Goal: Task Accomplishment & Management: Manage account settings

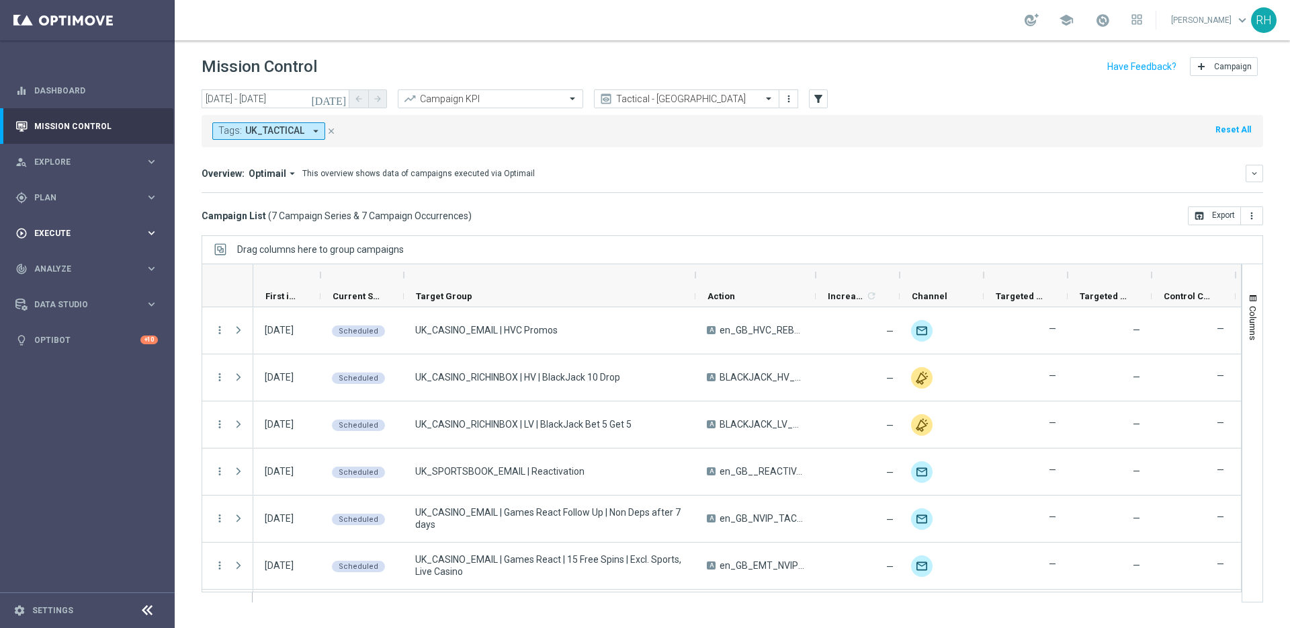
scroll to position [45, 0]
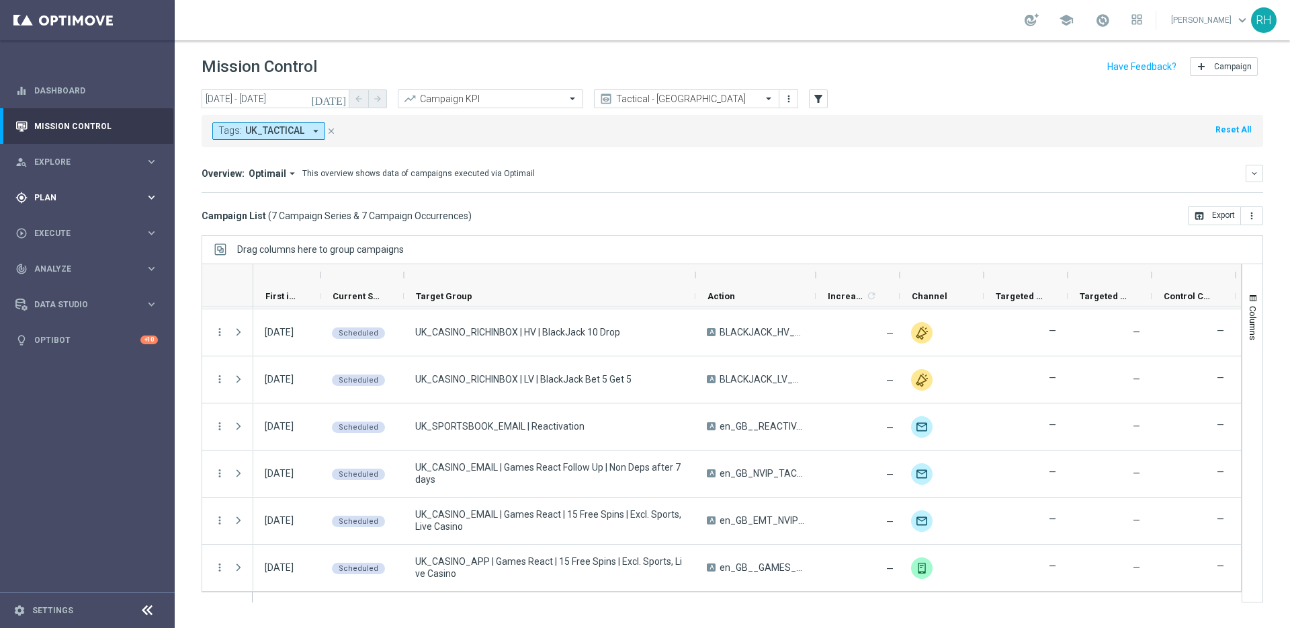
click at [89, 190] on div "gps_fixed Plan keyboard_arrow_right" at bounding box center [86, 197] width 173 height 36
click at [75, 223] on link "Target Groups" at bounding box center [87, 225] width 105 height 11
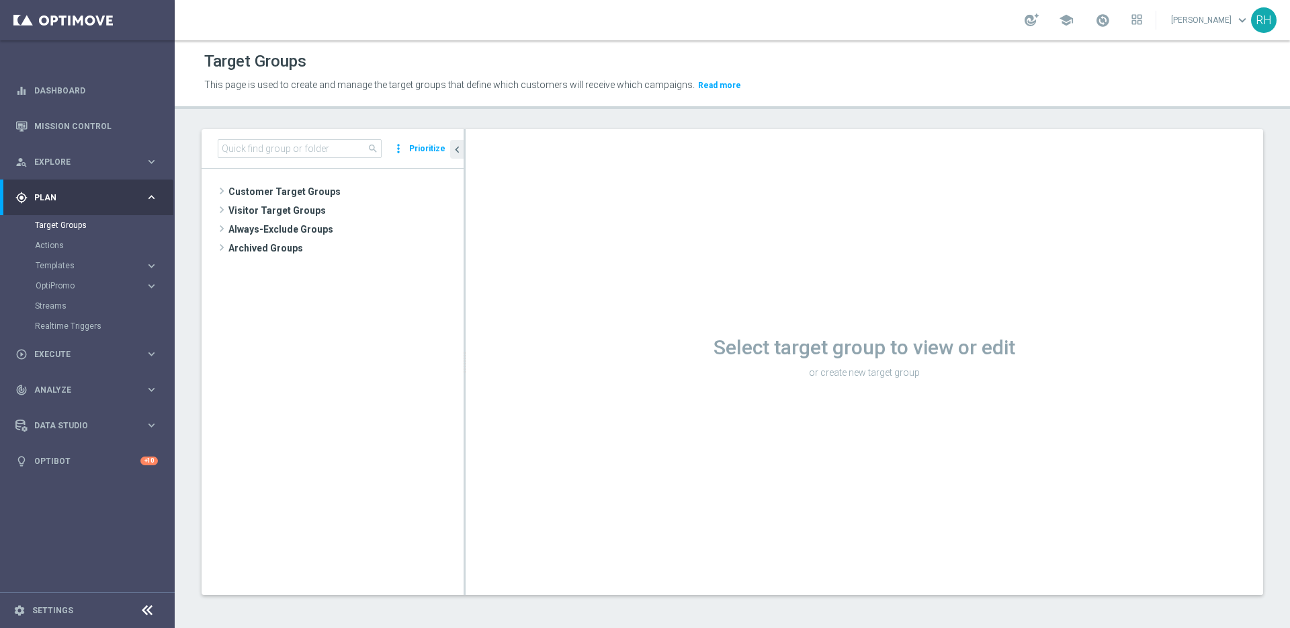
click at [245, 133] on div "search more_vert Prioritize" at bounding box center [333, 149] width 262 height 40
click at [246, 143] on input at bounding box center [300, 148] width 164 height 19
paste input "UK_APP_NONDEP"
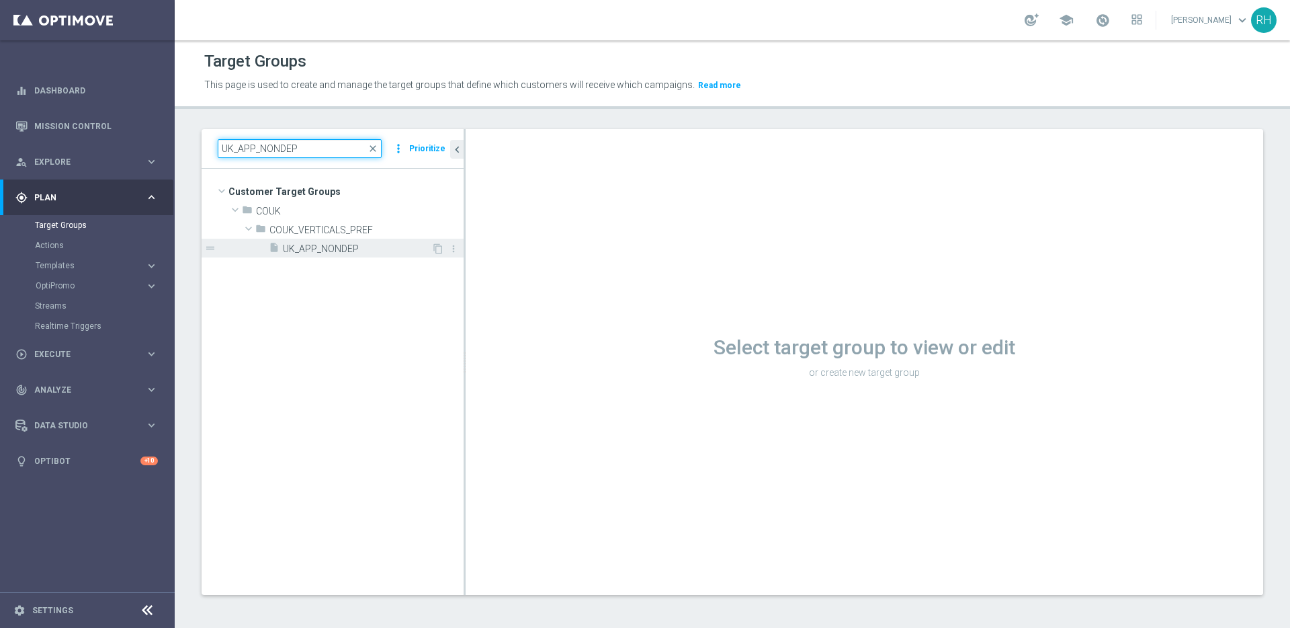
type input "UK_APP_NONDEP"
click at [385, 257] on div "insert_drive_file UK_APP_NONDEP" at bounding box center [350, 248] width 163 height 19
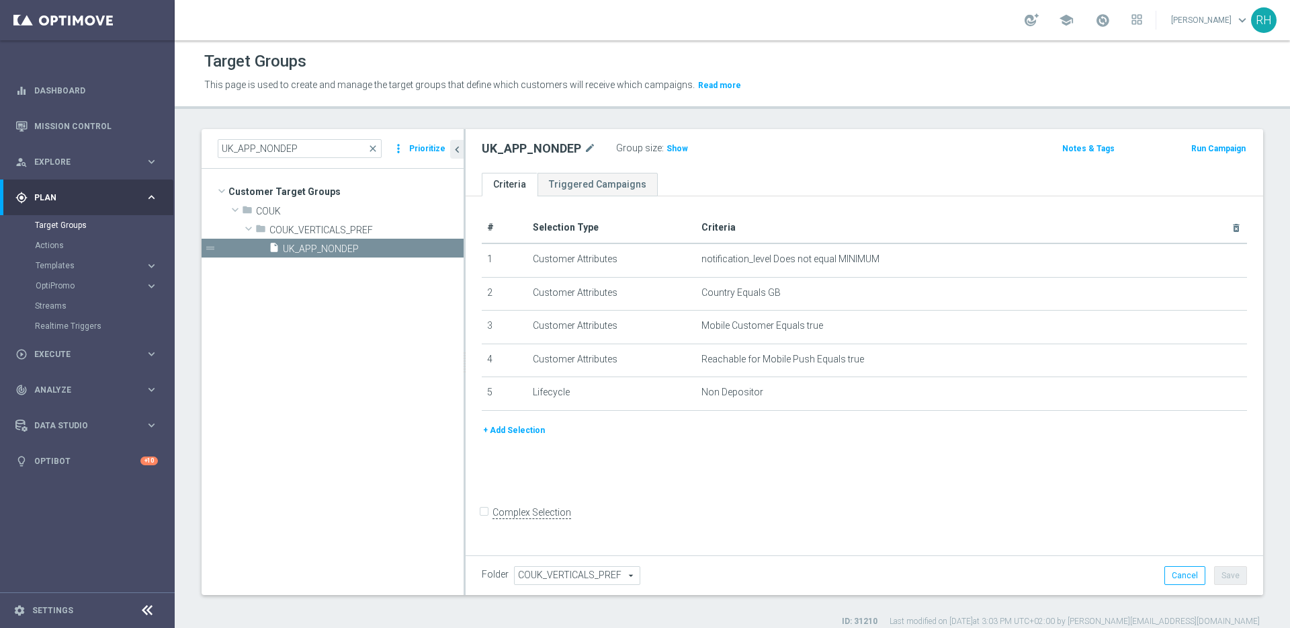
click at [815, 446] on div "+ Add Selection" at bounding box center [865, 435] width 786 height 25
click at [836, 433] on div "+ Add Selection" at bounding box center [865, 430] width 786 height 15
click at [671, 137] on div "UK_APP_NONDEP mode_edit Group size : Show Notes & Tags Run Campaign" at bounding box center [865, 151] width 798 height 44
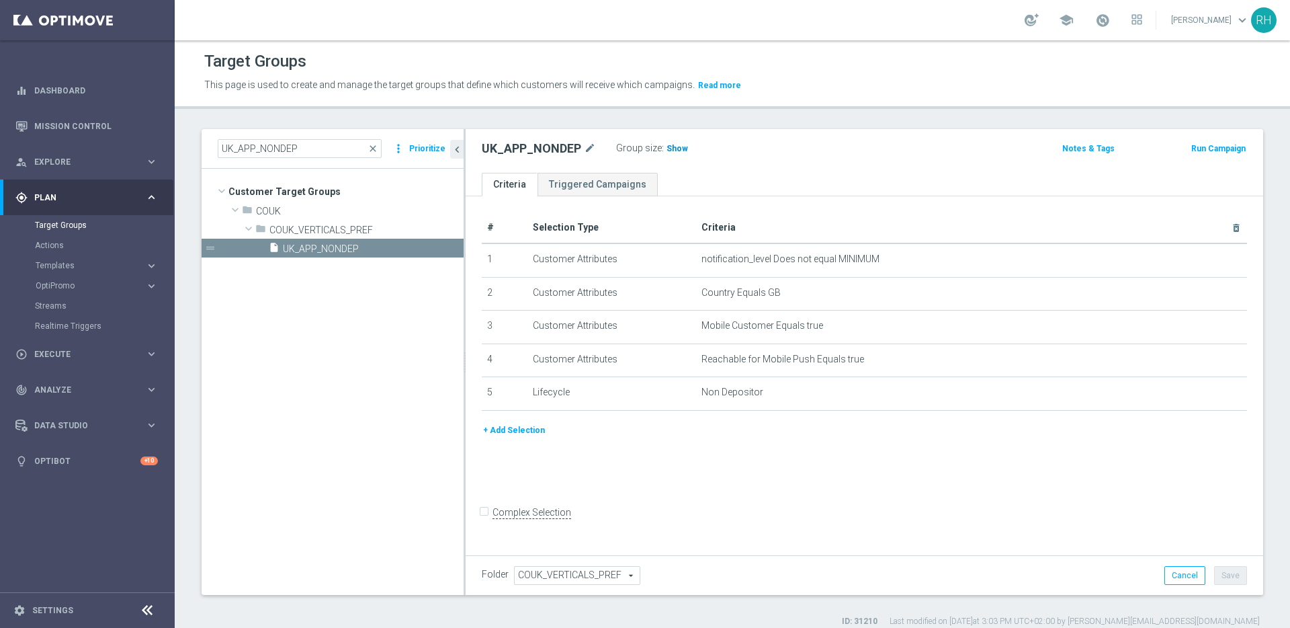
click at [671, 145] on span "Show" at bounding box center [678, 148] width 22 height 9
click at [759, 402] on td "Non Depositor mode_edit delete_forever" at bounding box center [971, 394] width 551 height 34
click at [758, 398] on td "Non Depositor mode_edit delete_forever" at bounding box center [971, 394] width 551 height 34
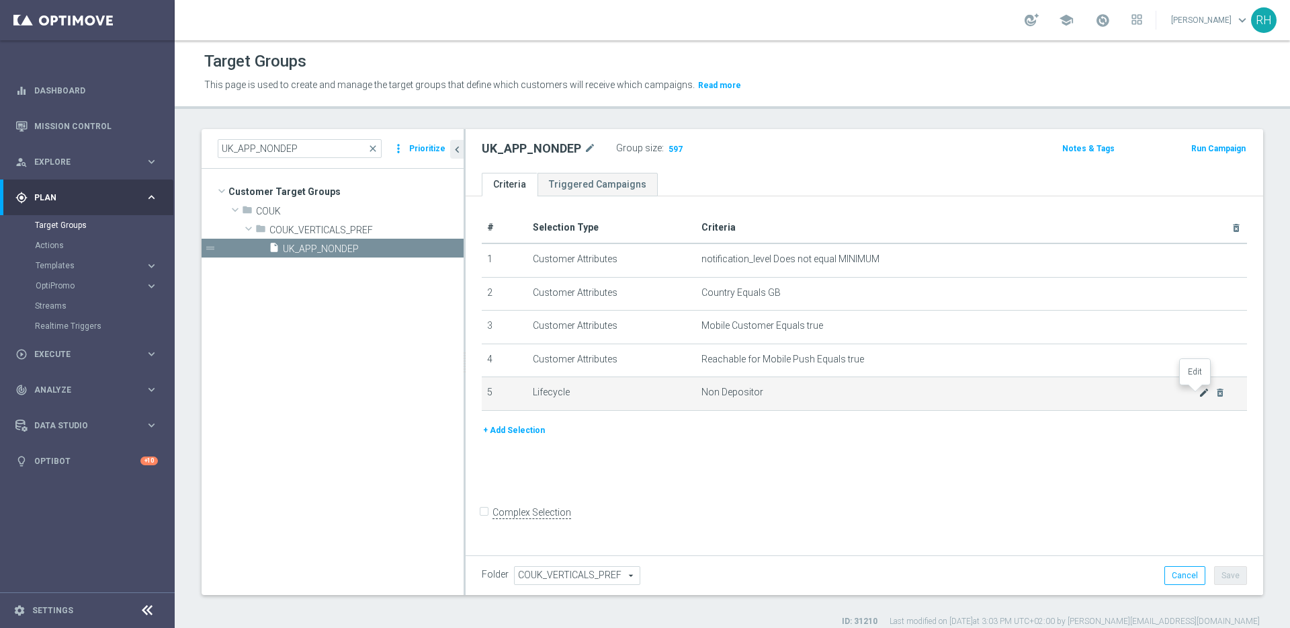
click at [1199, 393] on icon "mode_edit" at bounding box center [1204, 392] width 11 height 11
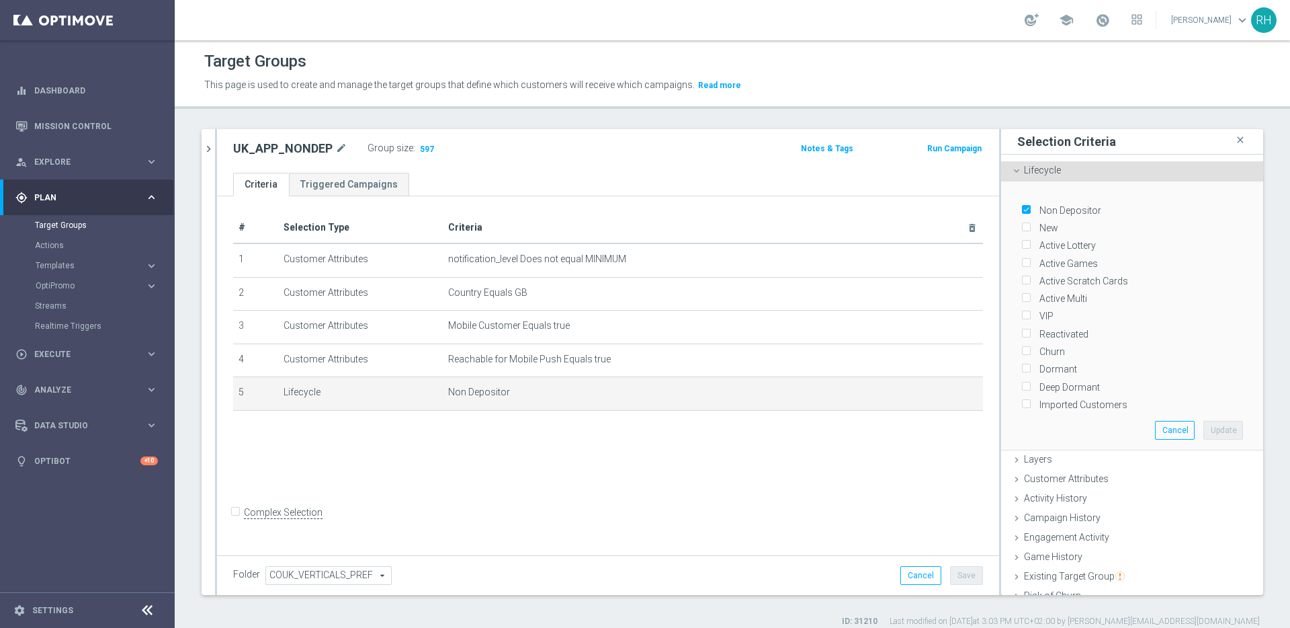
click at [1021, 210] on input "Non Depositor" at bounding box center [1025, 210] width 9 height 9
checkbox input "false"
click at [825, 394] on span "Non Depositor" at bounding box center [691, 391] width 487 height 11
click at [952, 394] on icon "delete_forever" at bounding box center [957, 392] width 11 height 11
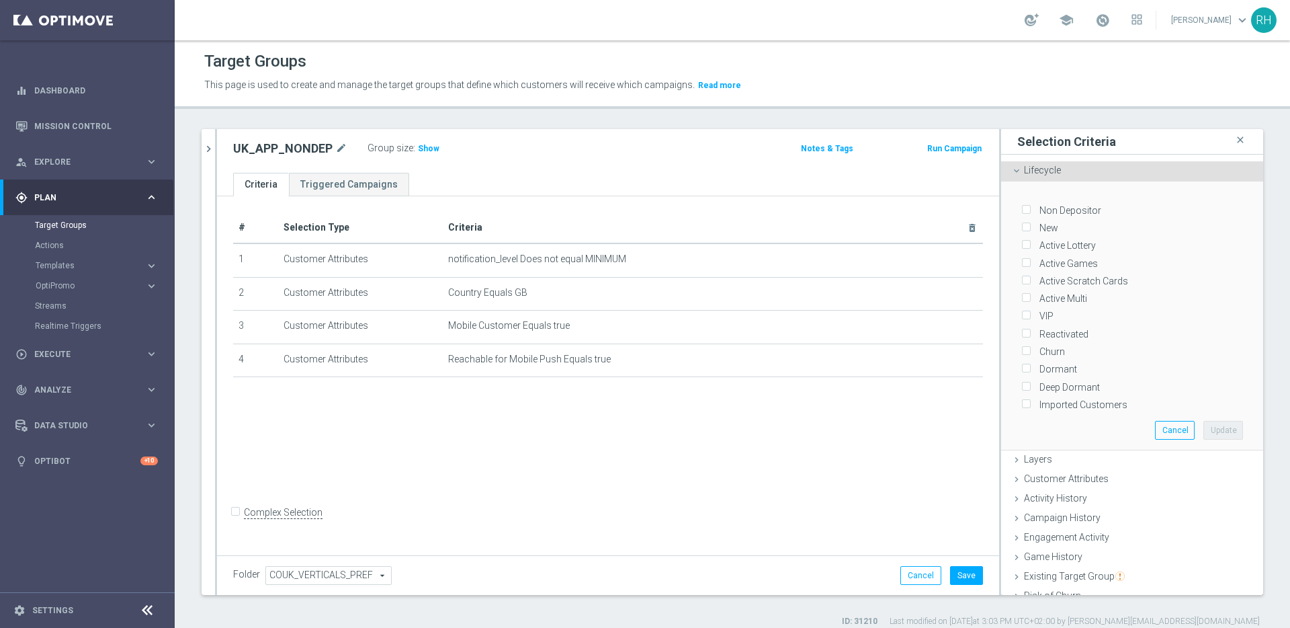
click at [1012, 172] on div "Lifecycle done" at bounding box center [1132, 171] width 262 height 20
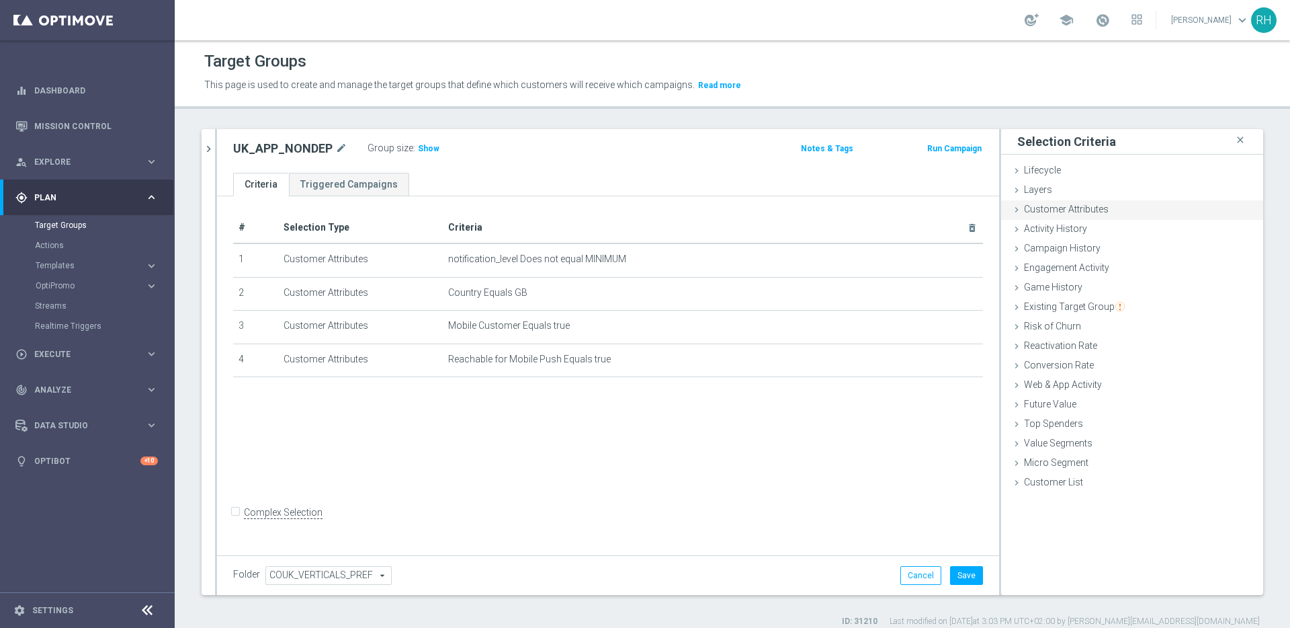
click at [1011, 206] on icon at bounding box center [1016, 209] width 11 height 11
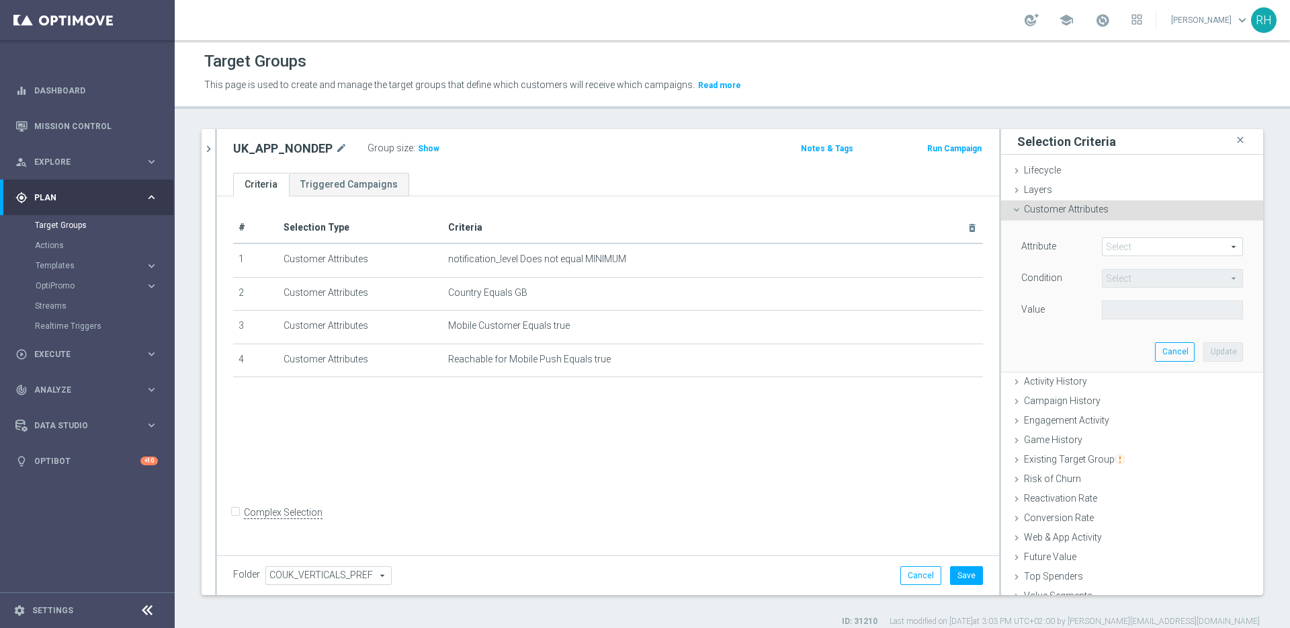
click at [1120, 243] on span at bounding box center [1173, 246] width 140 height 17
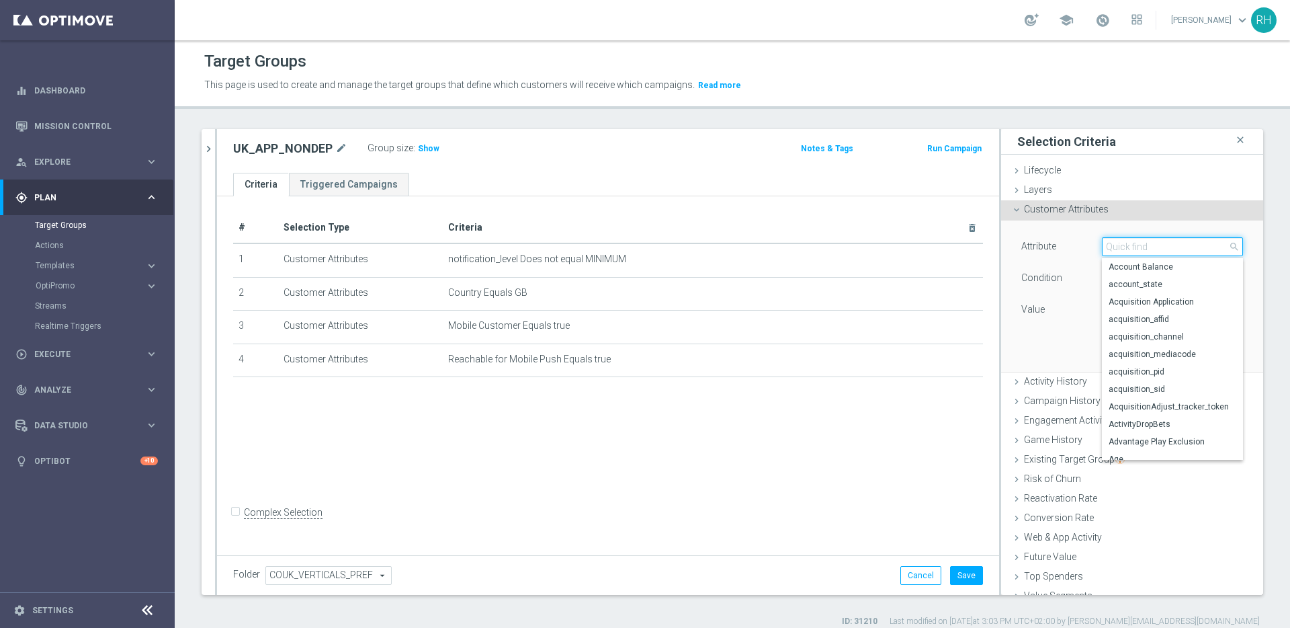
click at [1120, 243] on input "search" at bounding box center [1172, 246] width 141 height 19
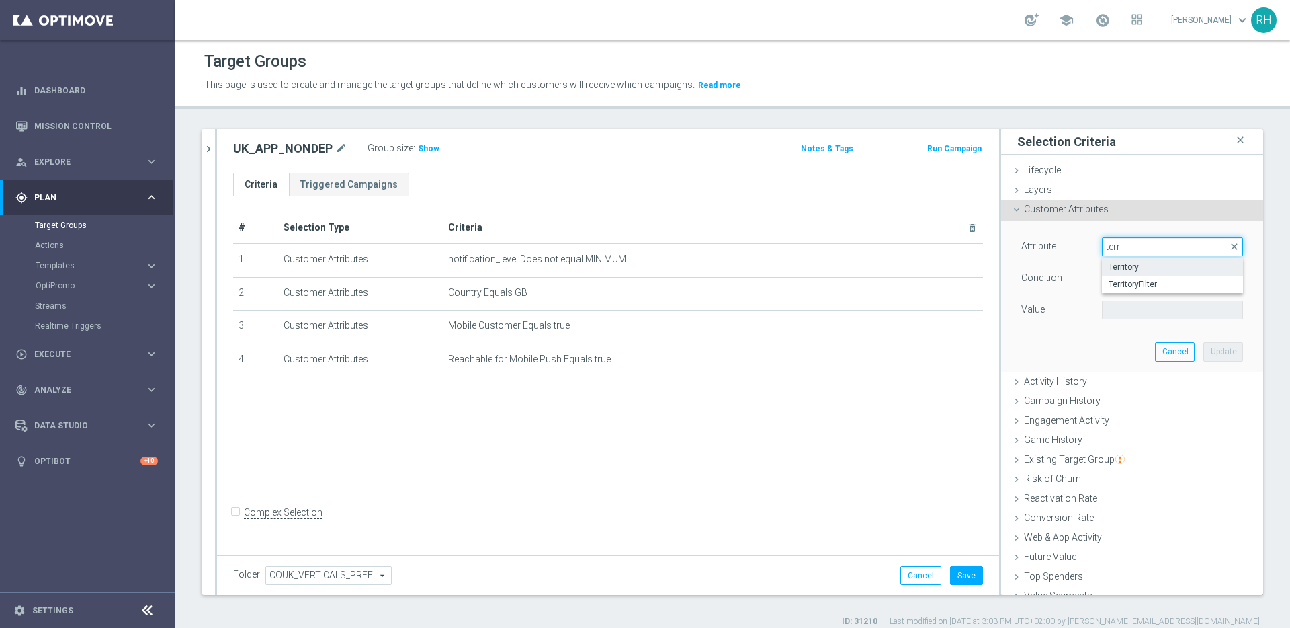
type input "terr"
click at [1124, 268] on span "Territory" at bounding box center [1173, 266] width 128 height 11
type input "Territory"
type input "Equals"
click at [1124, 313] on span at bounding box center [1173, 309] width 140 height 17
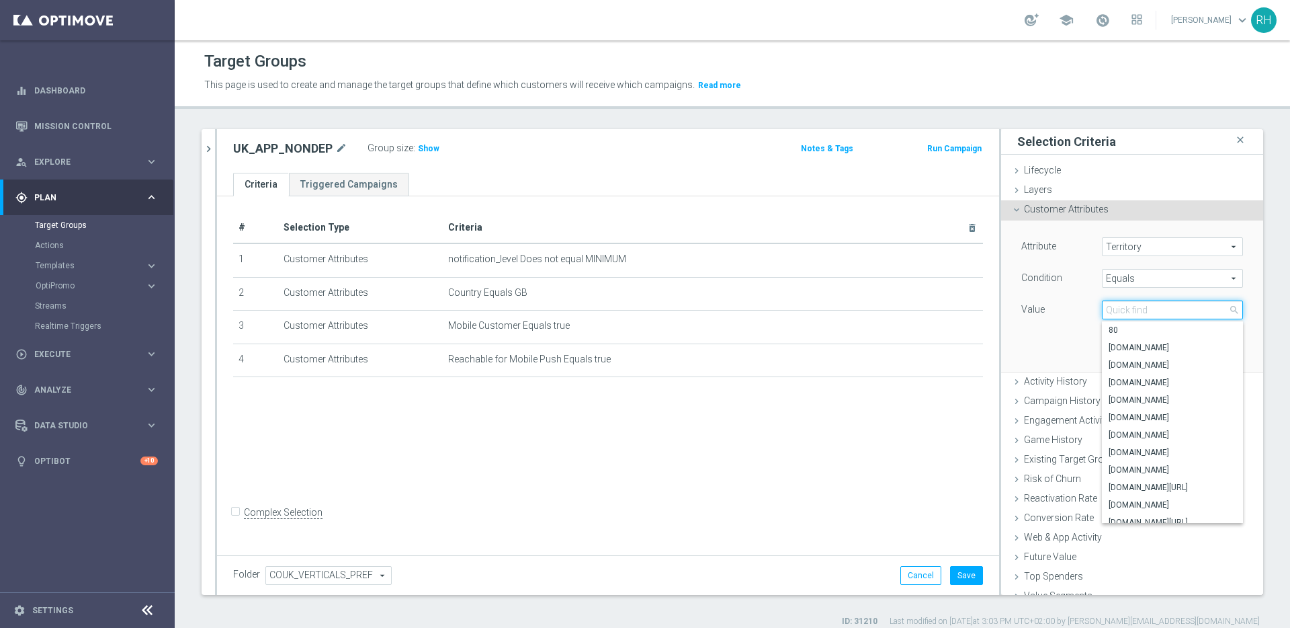
click at [1124, 313] on input "search" at bounding box center [1172, 309] width 141 height 19
type input "uk"
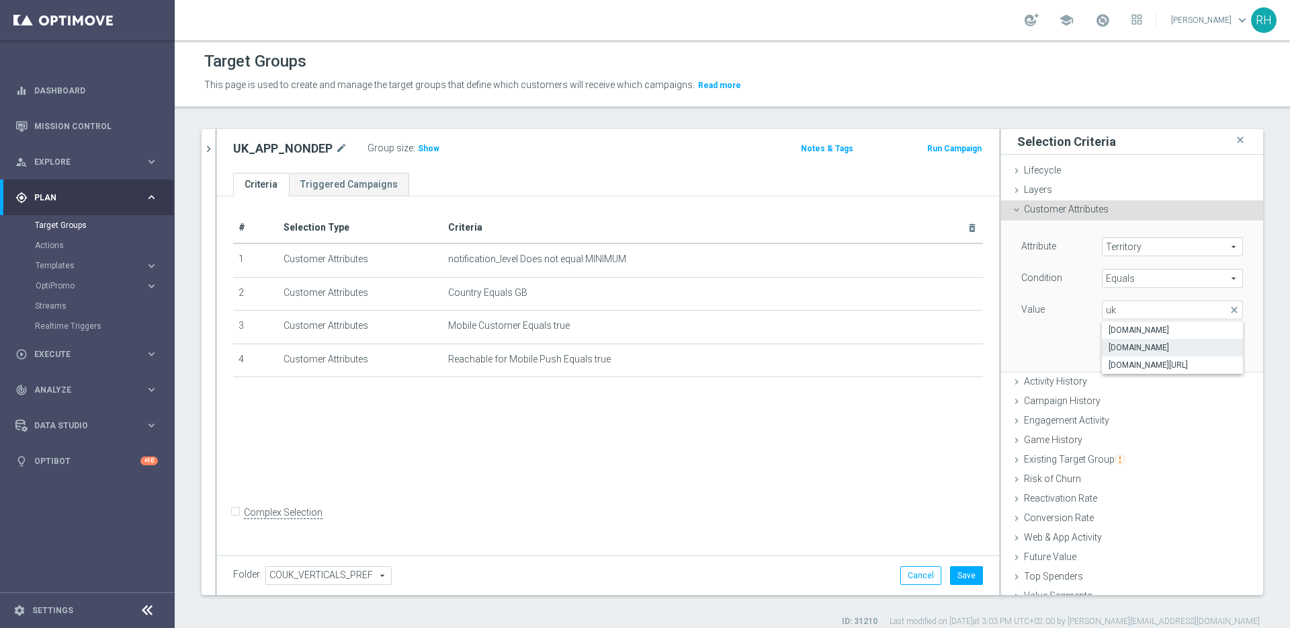
click at [1122, 345] on span "[DOMAIN_NAME]" at bounding box center [1173, 347] width 128 height 11
type input "[DOMAIN_NAME]"
click at [1222, 349] on button "Update" at bounding box center [1224, 351] width 40 height 19
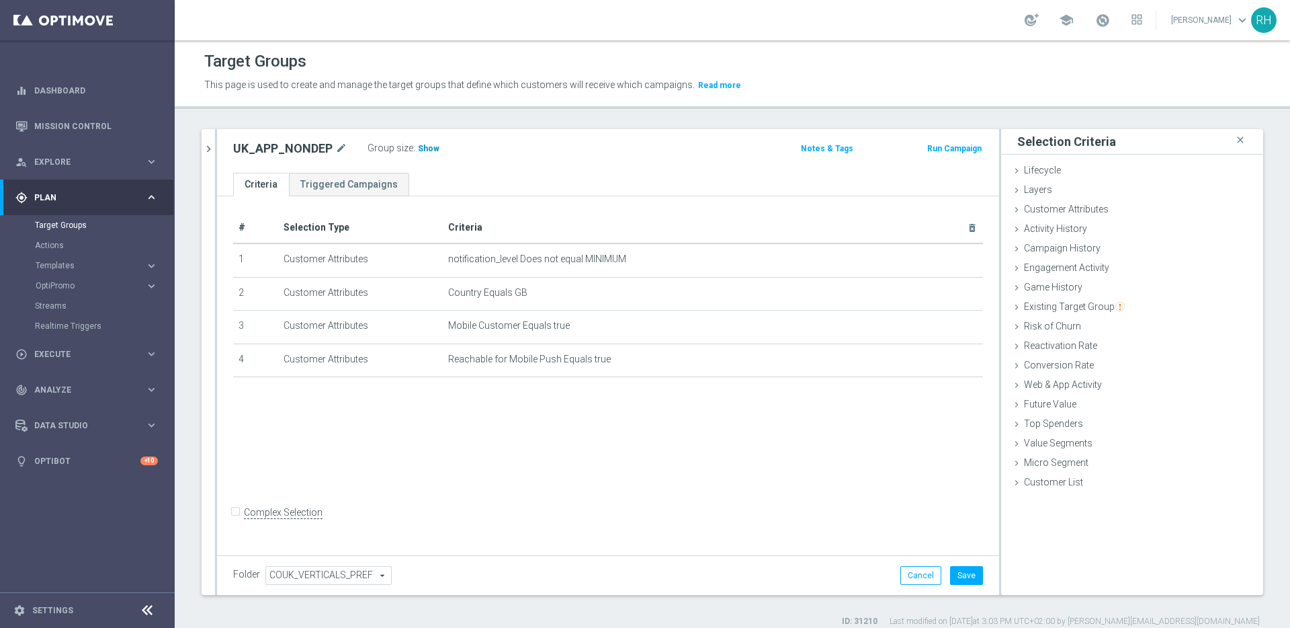
click at [419, 151] on span "Show" at bounding box center [429, 148] width 22 height 9
click at [646, 406] on div "# Selection Type Criteria delete_forever 1 Customer Attributes notification_lev…" at bounding box center [608, 373] width 782 height 355
click at [1051, 210] on span "Customer Attributes" at bounding box center [1066, 209] width 85 height 11
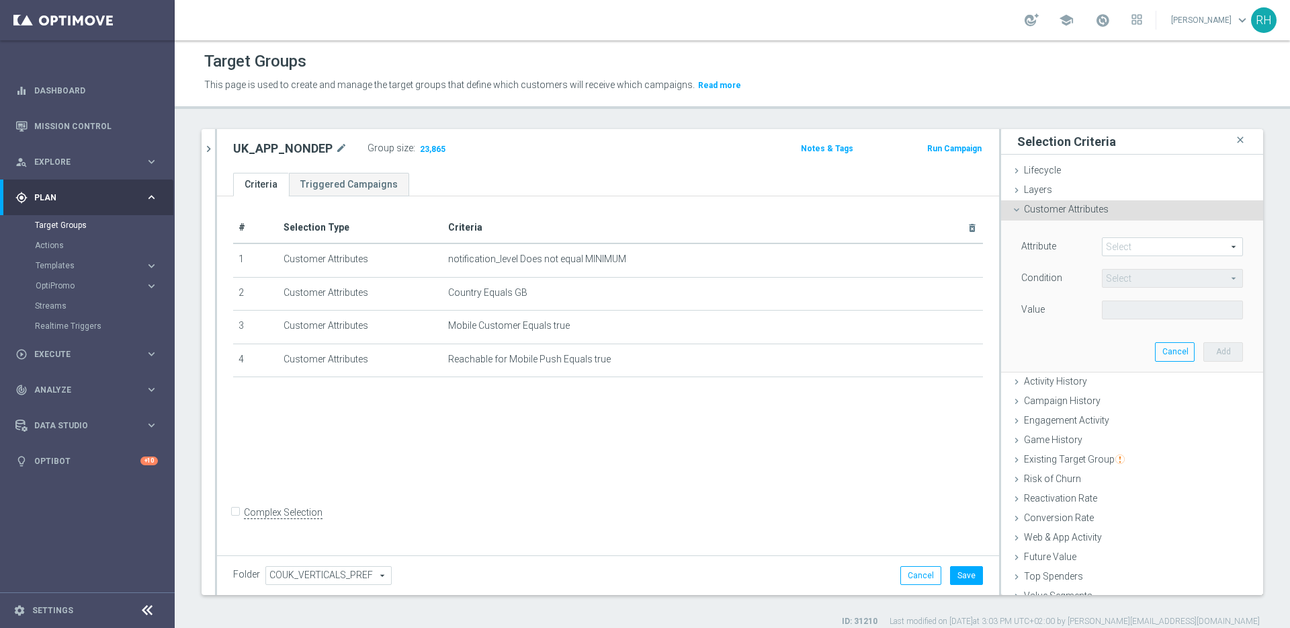
click at [1117, 244] on span at bounding box center [1173, 246] width 140 height 17
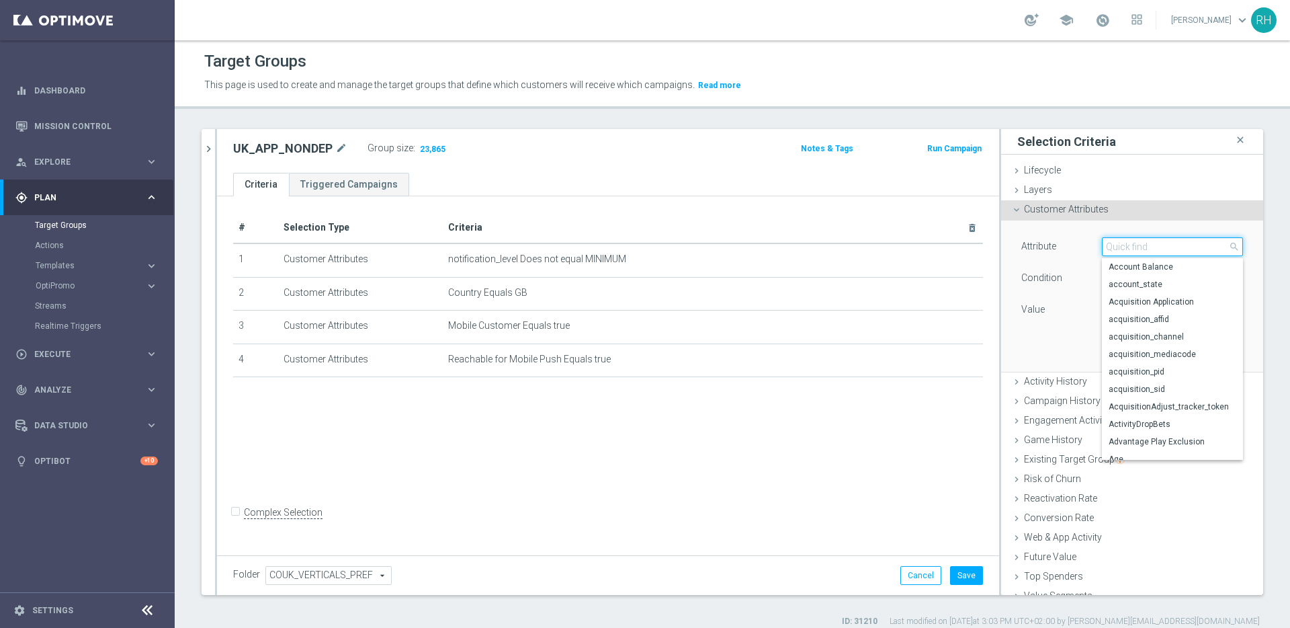
click at [1117, 244] on input "search" at bounding box center [1172, 246] width 141 height 19
type input "f"
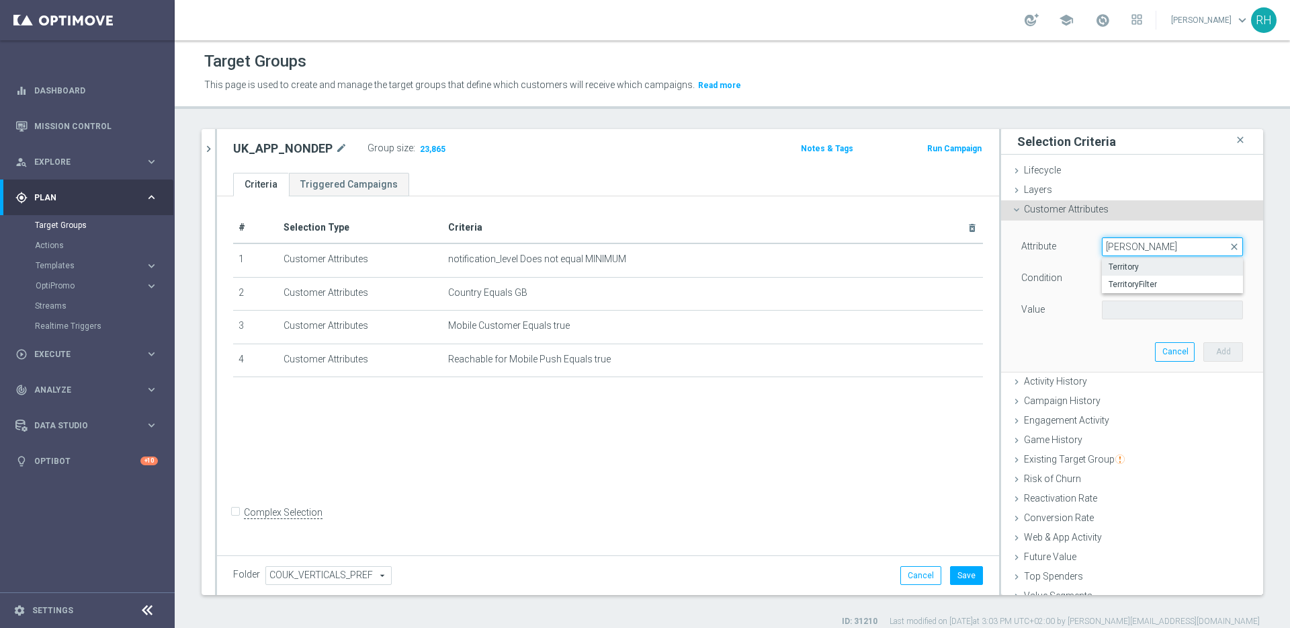
type input "[PERSON_NAME]"
click at [1118, 263] on span "Territory" at bounding box center [1173, 266] width 128 height 11
type input "Territory"
type input "Equals"
click at [1144, 319] on div "Value Select arrow_drop_down search" at bounding box center [1132, 311] width 242 height 22
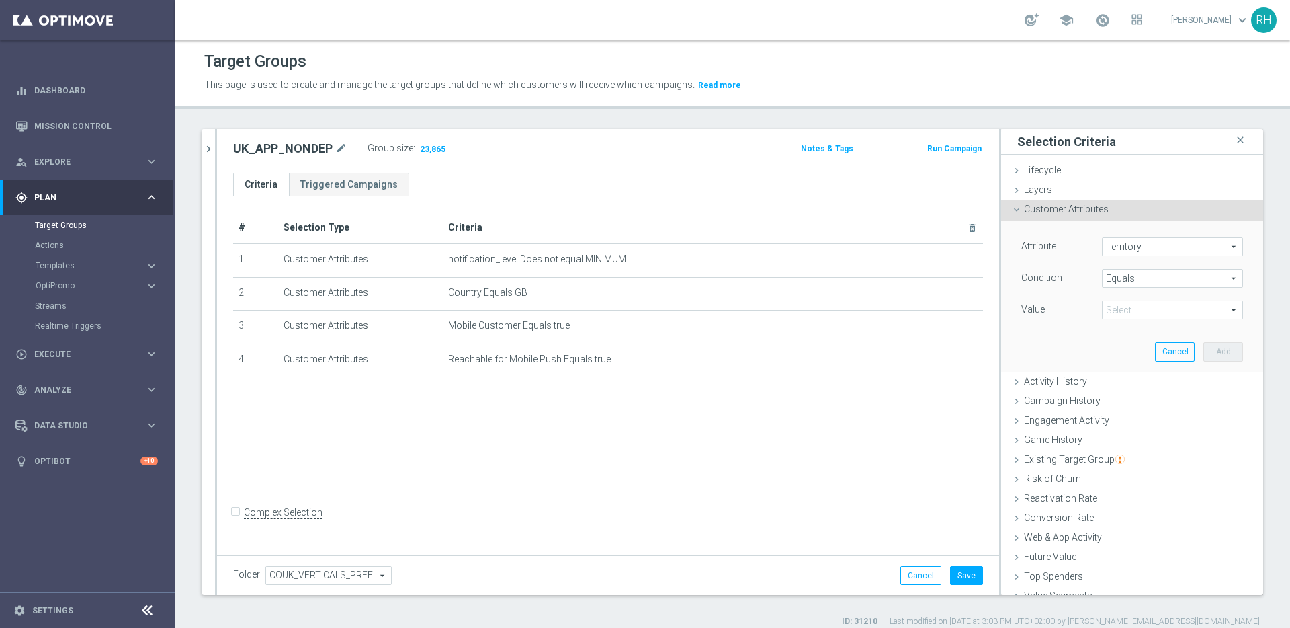
click at [1144, 313] on span at bounding box center [1173, 309] width 140 height 17
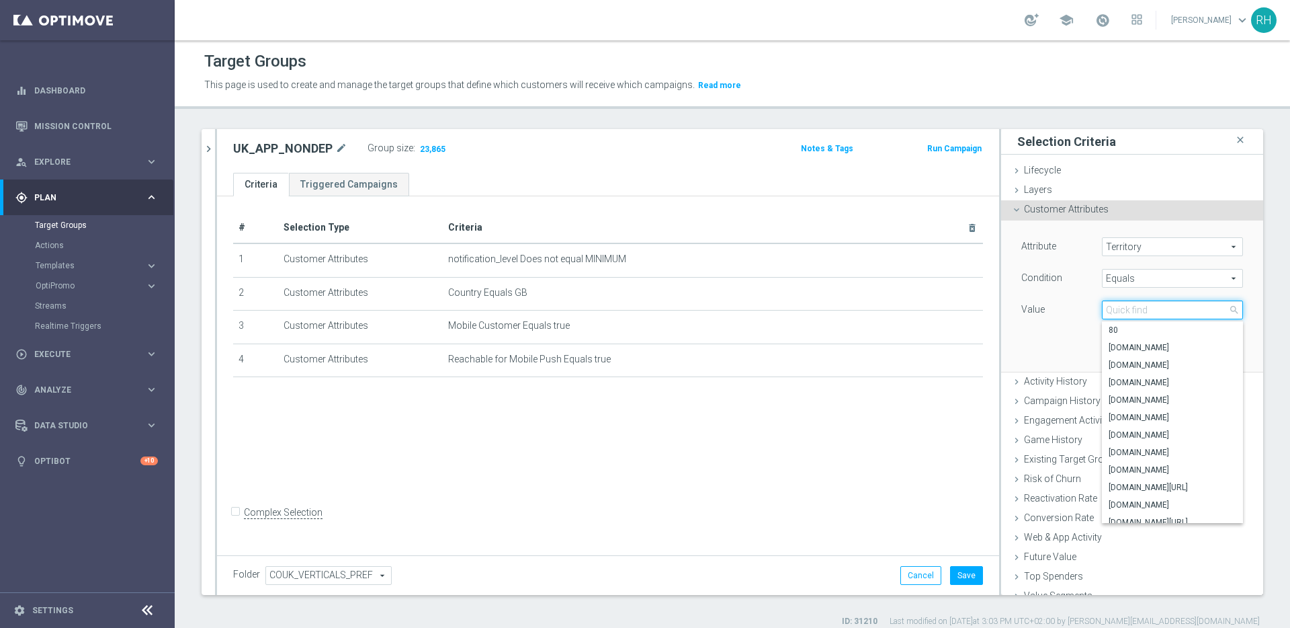
click at [1144, 313] on input "search" at bounding box center [1172, 309] width 141 height 19
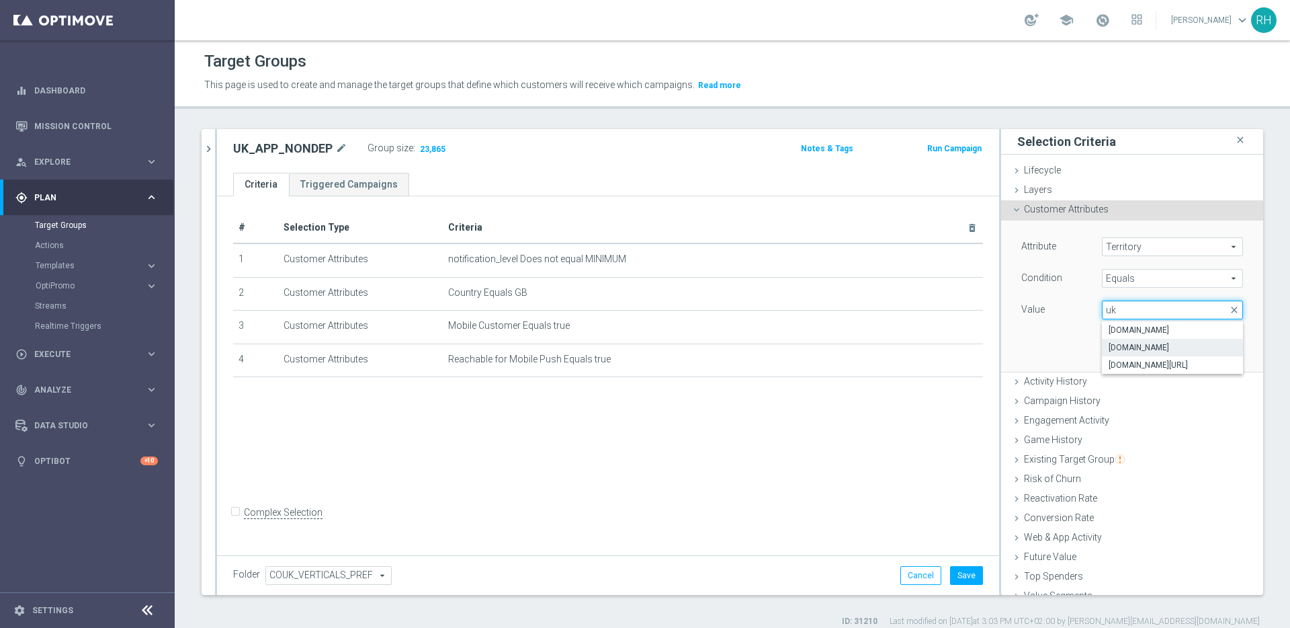
type input "uk"
click at [1142, 345] on span "[DOMAIN_NAME]" at bounding box center [1173, 347] width 128 height 11
type input "[DOMAIN_NAME]"
click at [1204, 357] on button "Add" at bounding box center [1224, 351] width 40 height 19
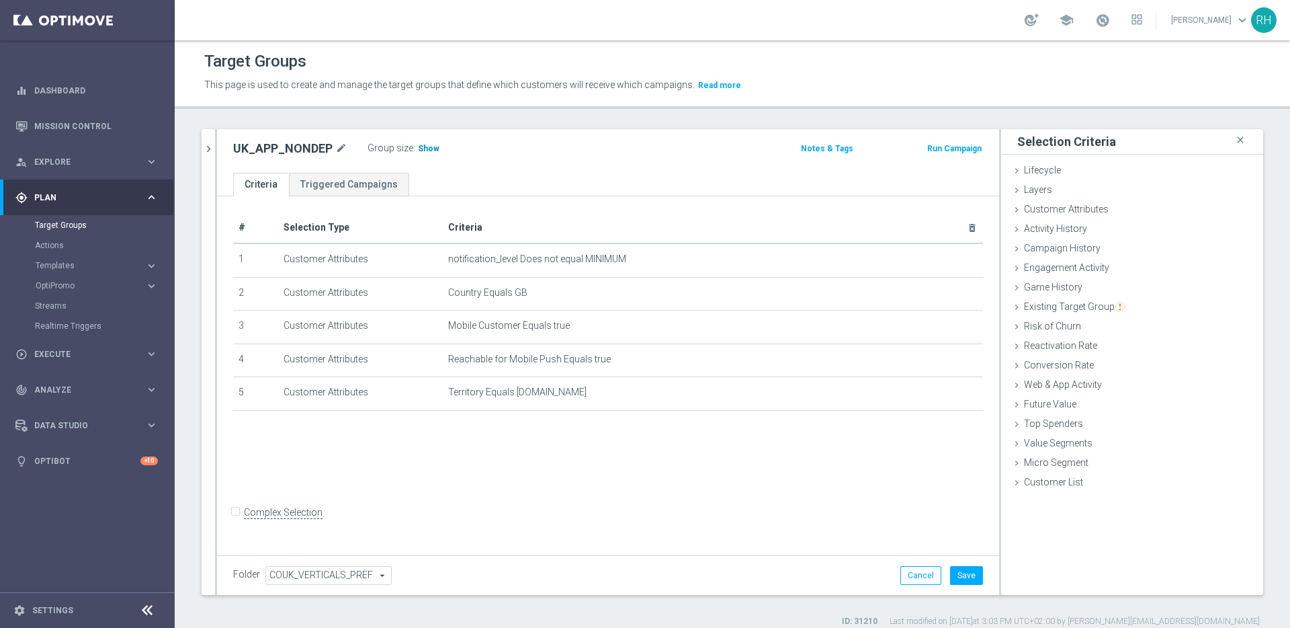
click at [422, 147] on span "Show" at bounding box center [429, 148] width 22 height 9
click at [1034, 167] on span "Lifecycle" at bounding box center [1042, 170] width 37 height 11
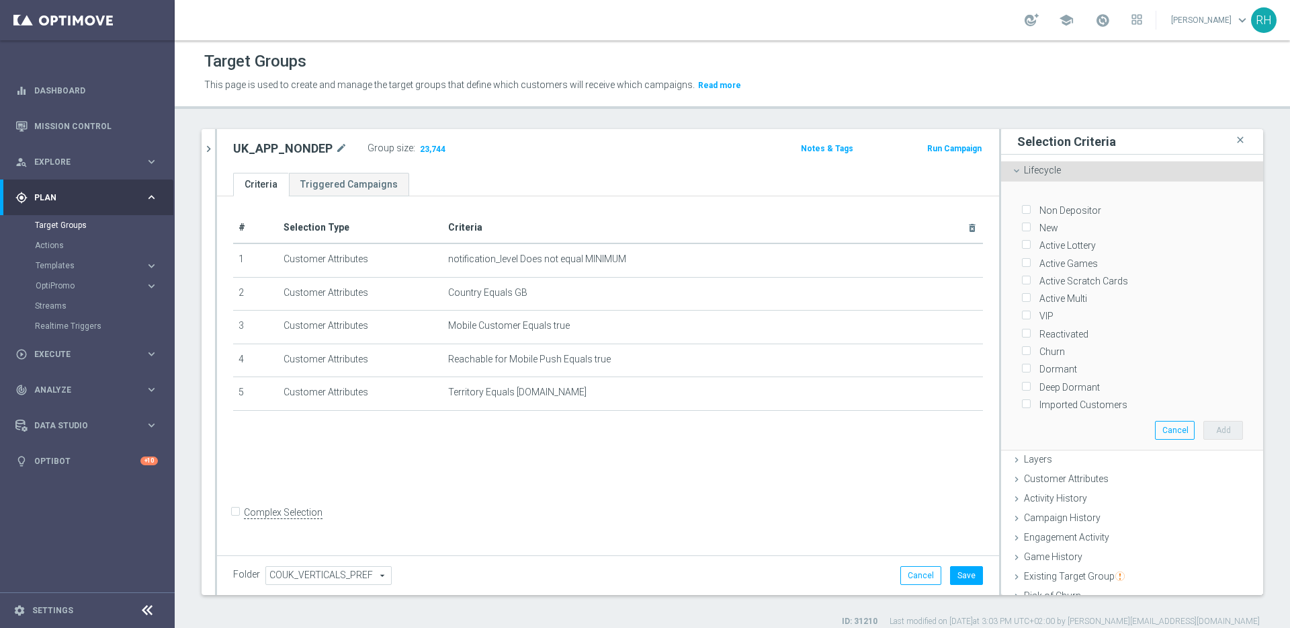
click at [1034, 201] on div "Non Depositor" at bounding box center [1132, 206] width 222 height 17
click at [1035, 211] on label "Non Depositor" at bounding box center [1068, 210] width 67 height 12
click at [1030, 211] on input "Non Depositor" at bounding box center [1025, 210] width 9 height 9
checkbox input "true"
click at [1212, 426] on button "Add" at bounding box center [1224, 430] width 40 height 19
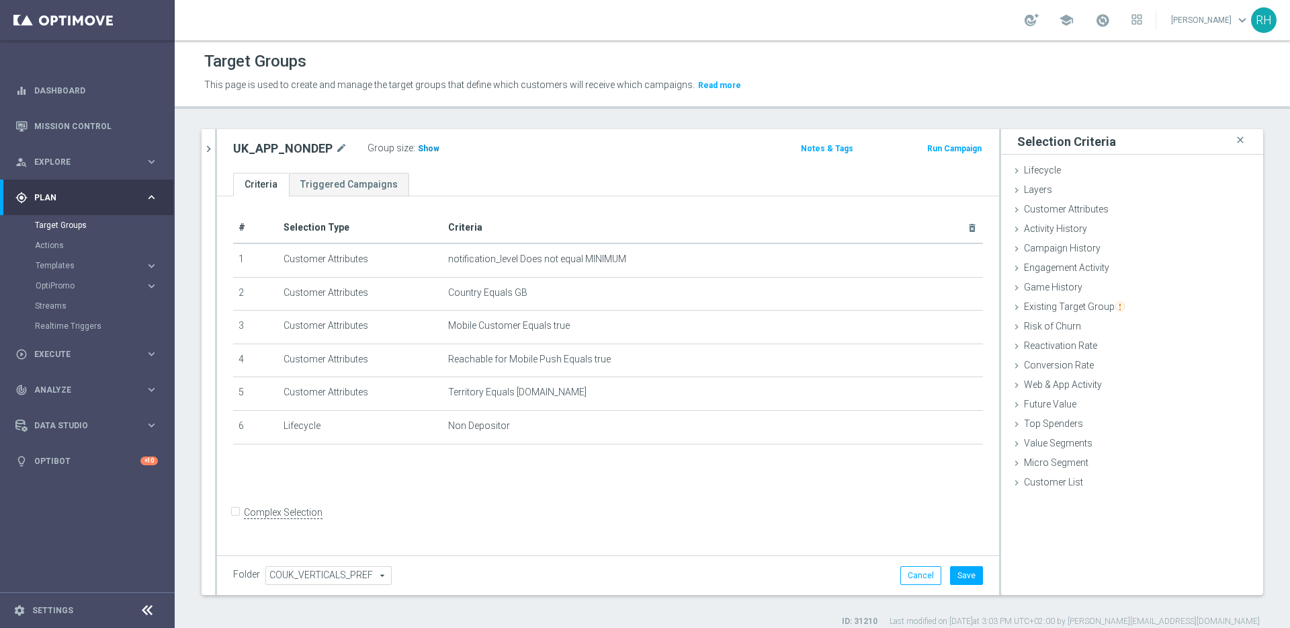
click at [425, 149] on span "Show" at bounding box center [429, 148] width 22 height 9
click at [952, 394] on icon "delete_forever" at bounding box center [957, 392] width 11 height 11
click at [431, 149] on span "Show" at bounding box center [429, 148] width 22 height 9
click at [419, 157] on h3 "597" at bounding box center [427, 150] width 21 height 19
click at [421, 149] on span "597" at bounding box center [427, 150] width 17 height 13
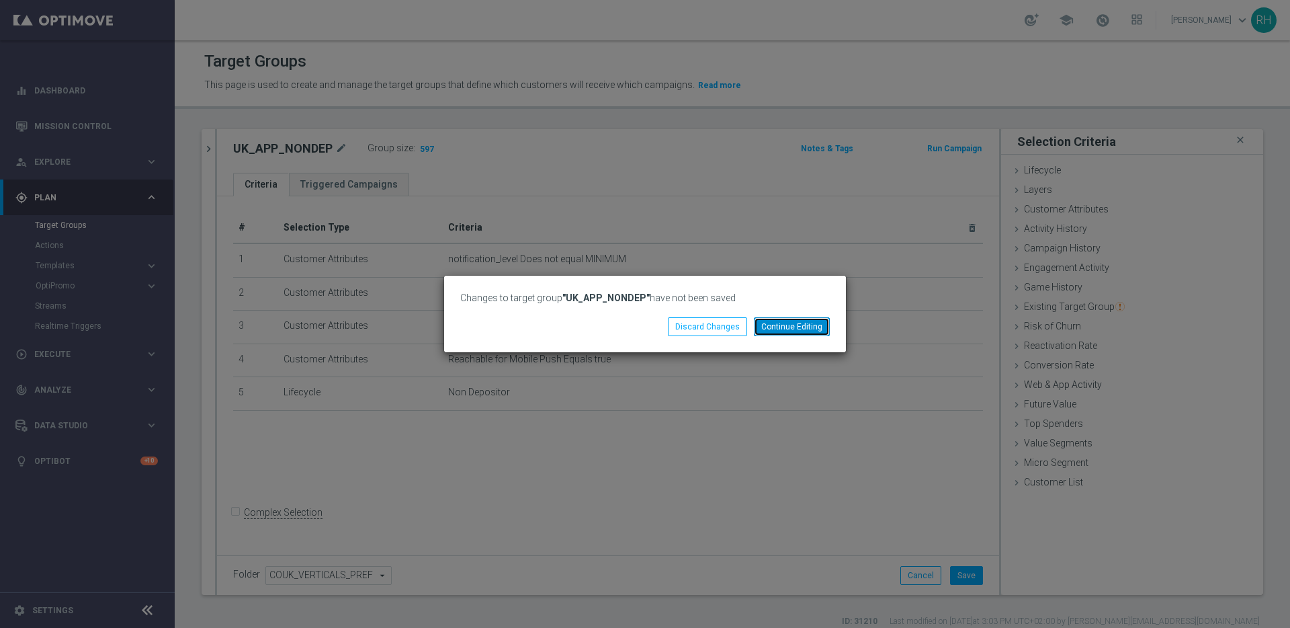
click at [772, 327] on button "Continue Editing" at bounding box center [792, 326] width 76 height 19
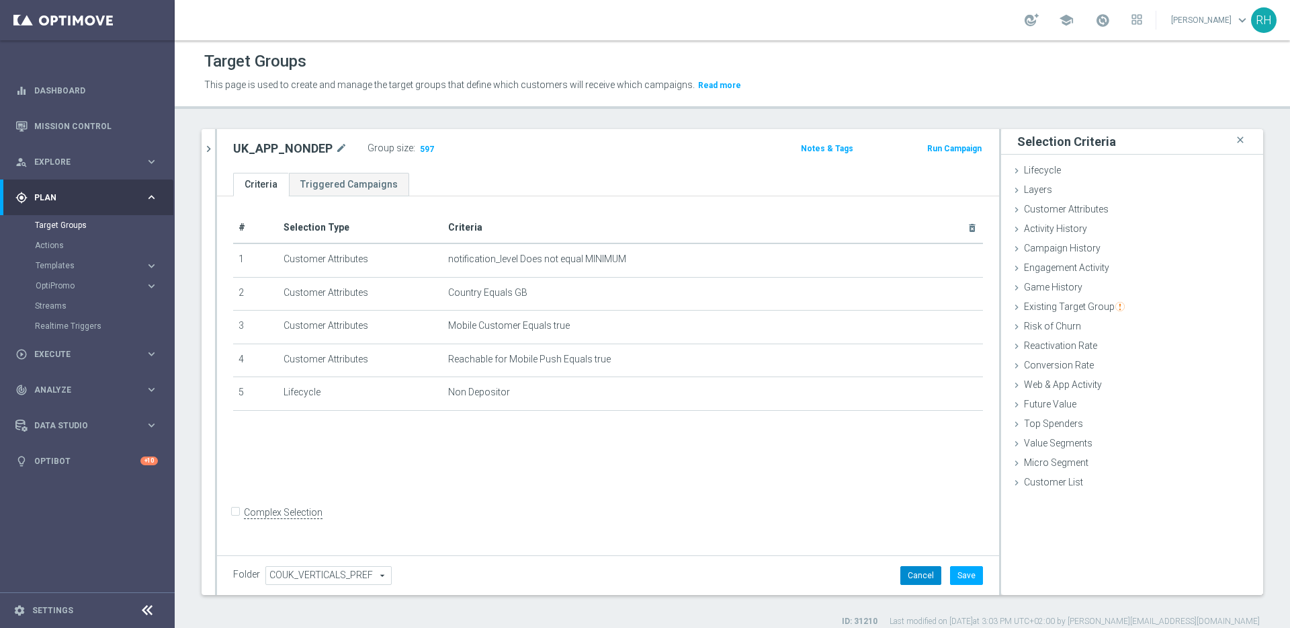
click at [918, 575] on button "Cancel" at bounding box center [920, 575] width 41 height 19
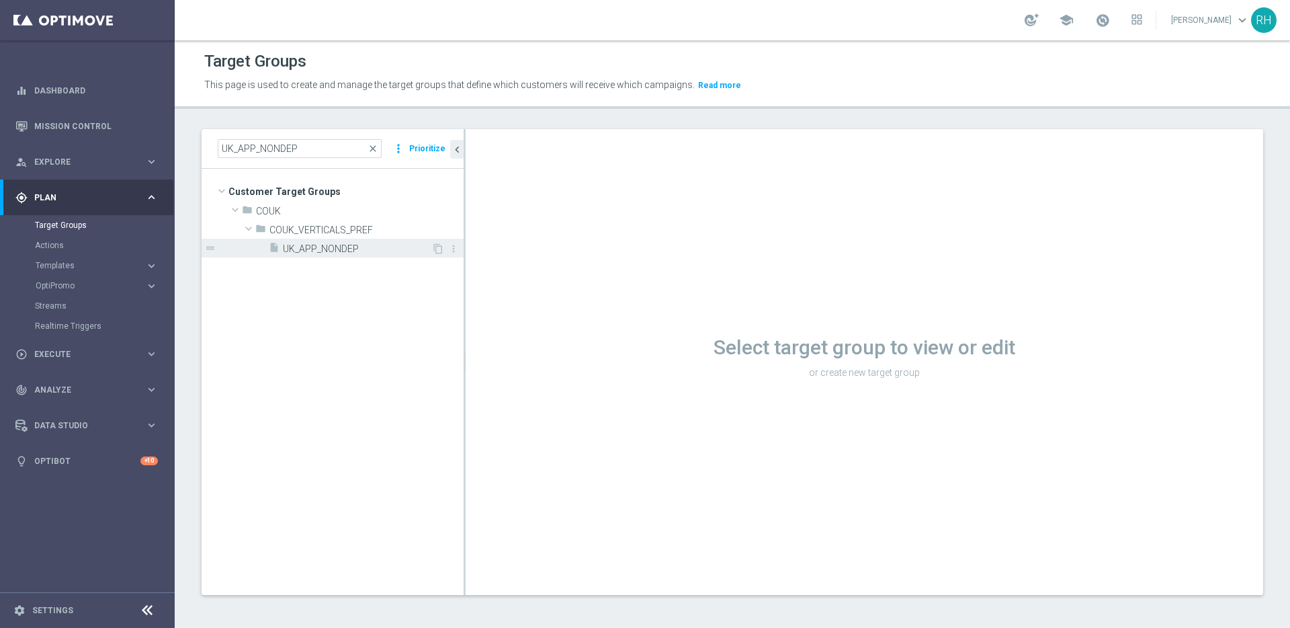
click at [366, 255] on div "insert_drive_file UK_APP_NONDEP" at bounding box center [350, 248] width 163 height 19
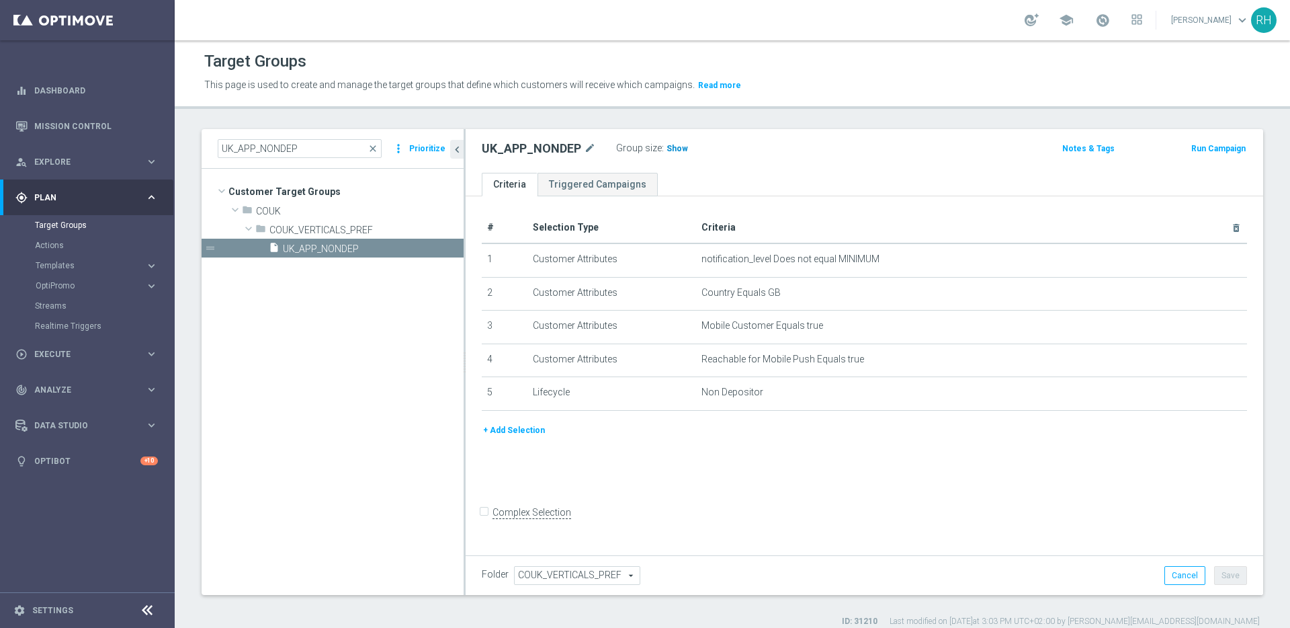
click at [667, 143] on h3 "Show" at bounding box center [677, 148] width 24 height 15
click at [671, 152] on span "597" at bounding box center [675, 150] width 17 height 13
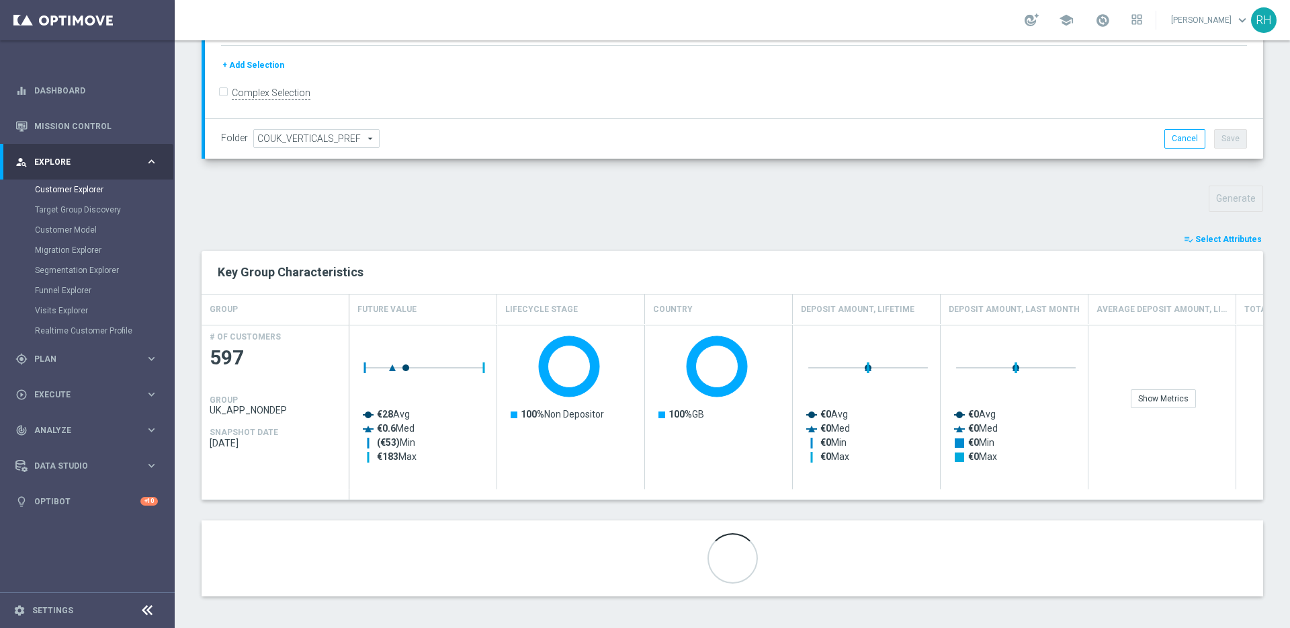
scroll to position [343, 0]
click at [1235, 237] on span "Select Attributes" at bounding box center [1228, 237] width 67 height 9
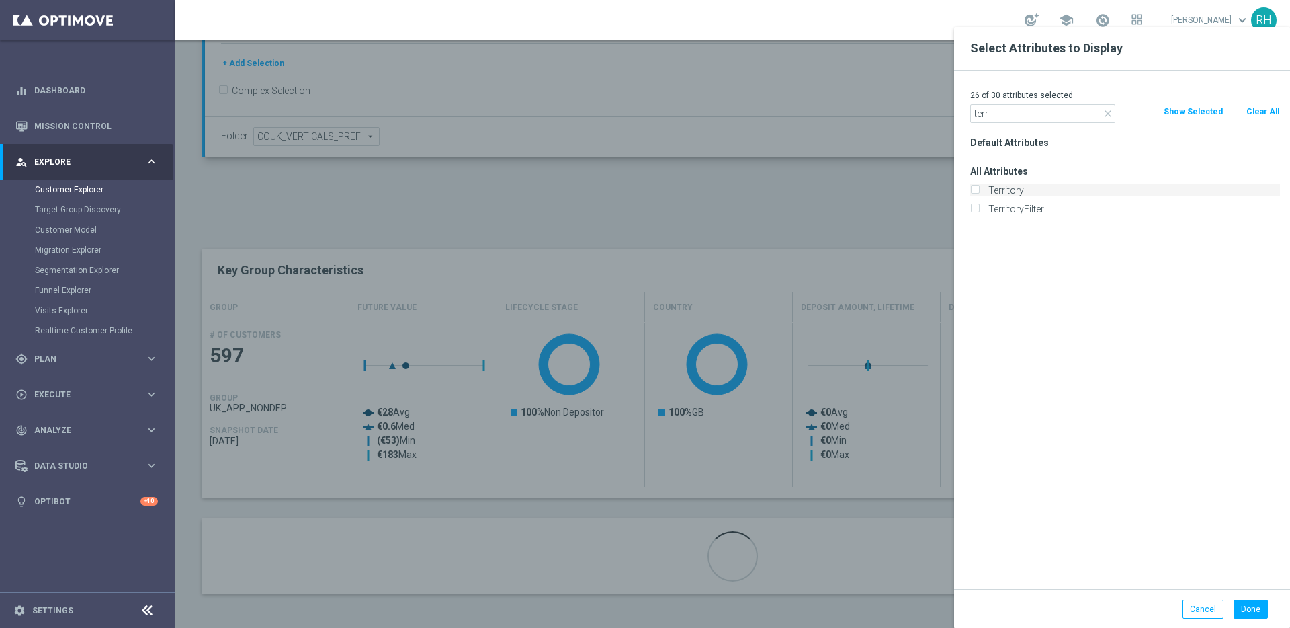
type input "terr"
click at [1023, 190] on label "Territory" at bounding box center [1132, 190] width 296 height 12
click at [979, 190] on input "Territory" at bounding box center [974, 191] width 9 height 9
checkbox input "true"
click at [1254, 601] on button "Done" at bounding box center [1251, 608] width 34 height 19
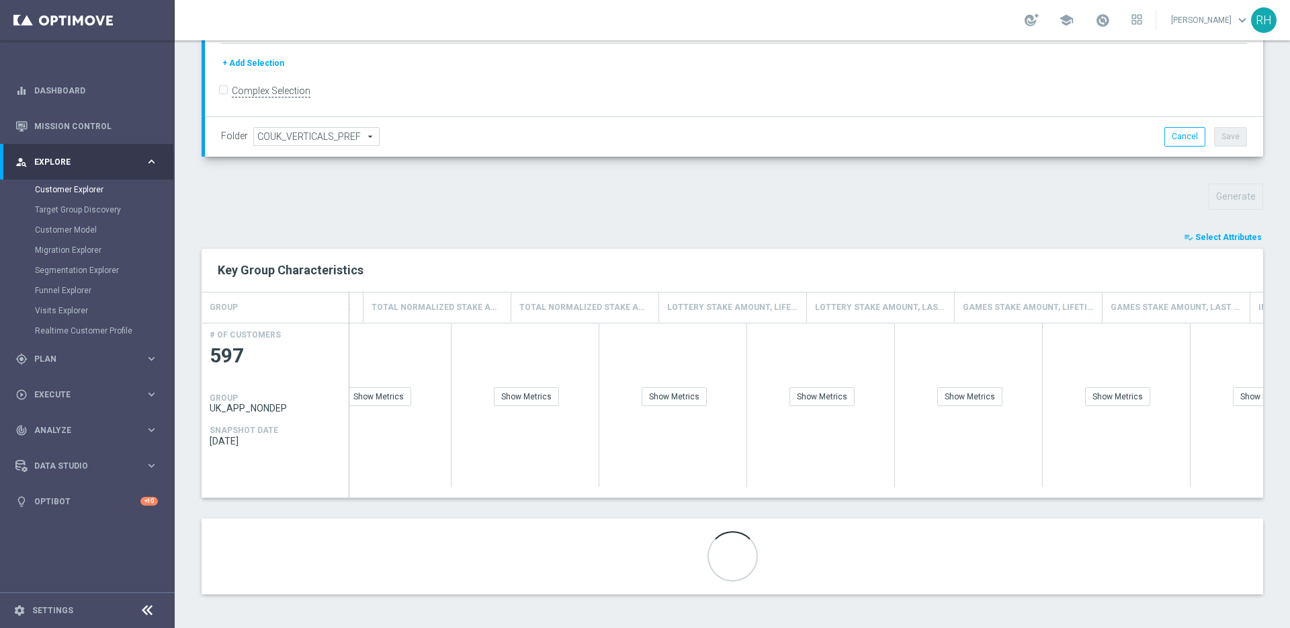
scroll to position [0, 0]
click at [1184, 398] on div "Show Breakdown" at bounding box center [1197, 396] width 79 height 19
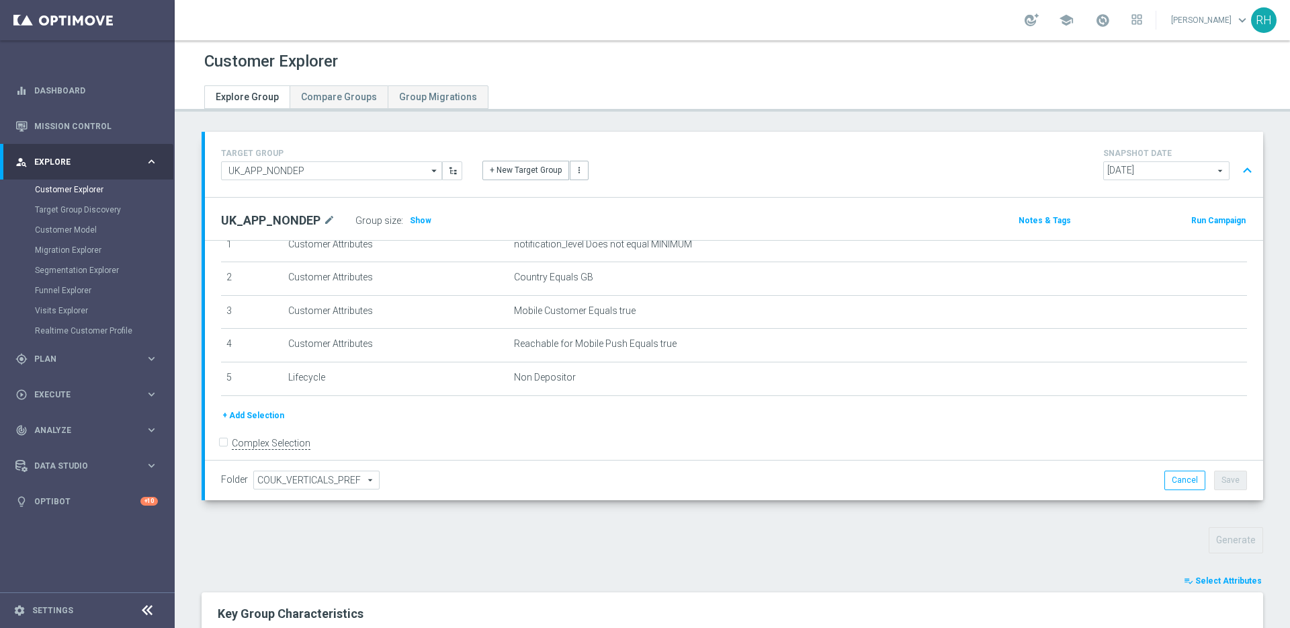
scroll to position [68, 0]
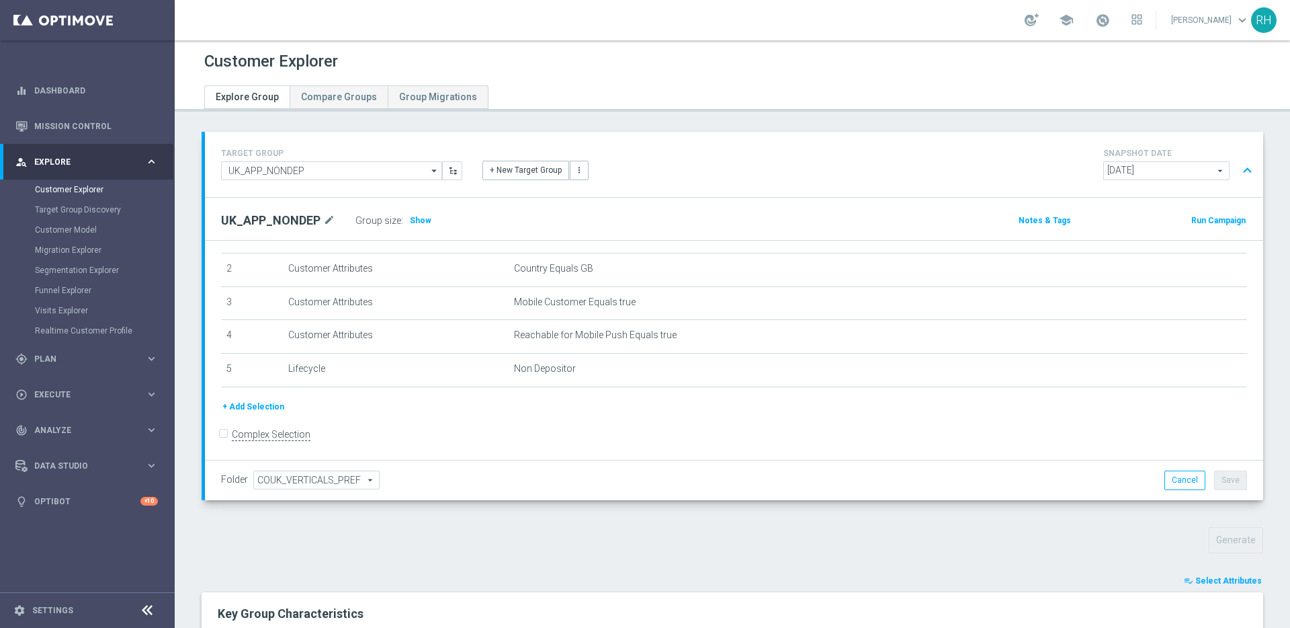
click at [276, 403] on button "+ Add Selection" at bounding box center [253, 406] width 65 height 15
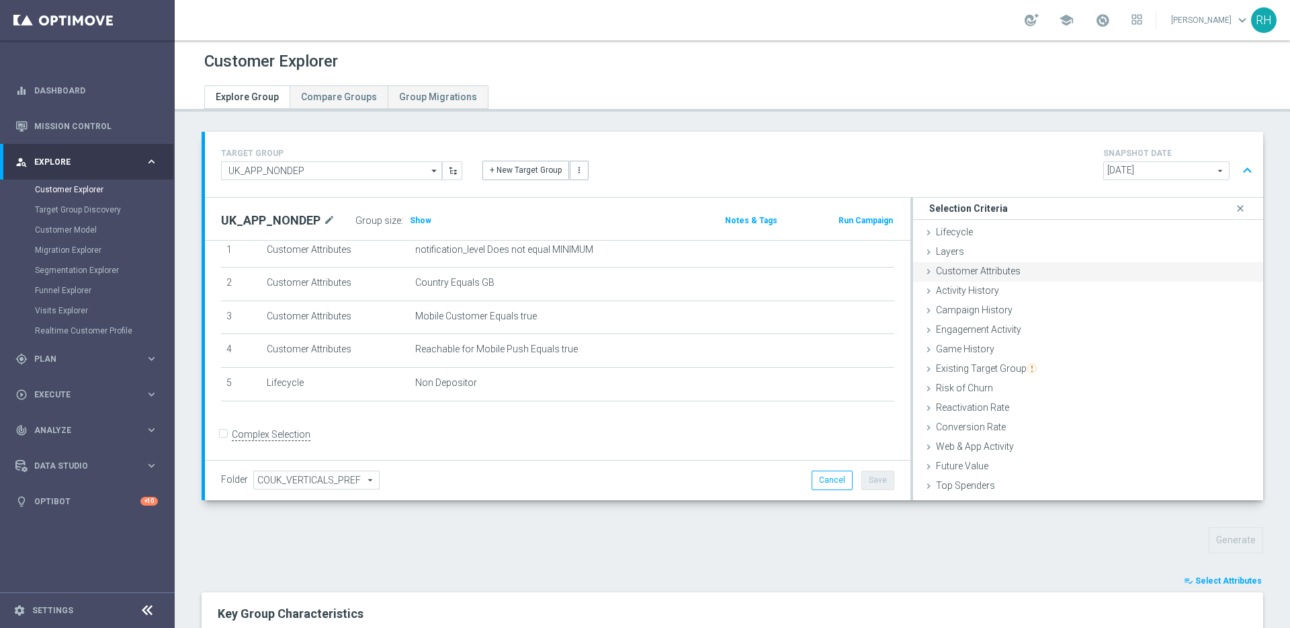
click at [968, 271] on span "Customer Attributes" at bounding box center [978, 270] width 85 height 11
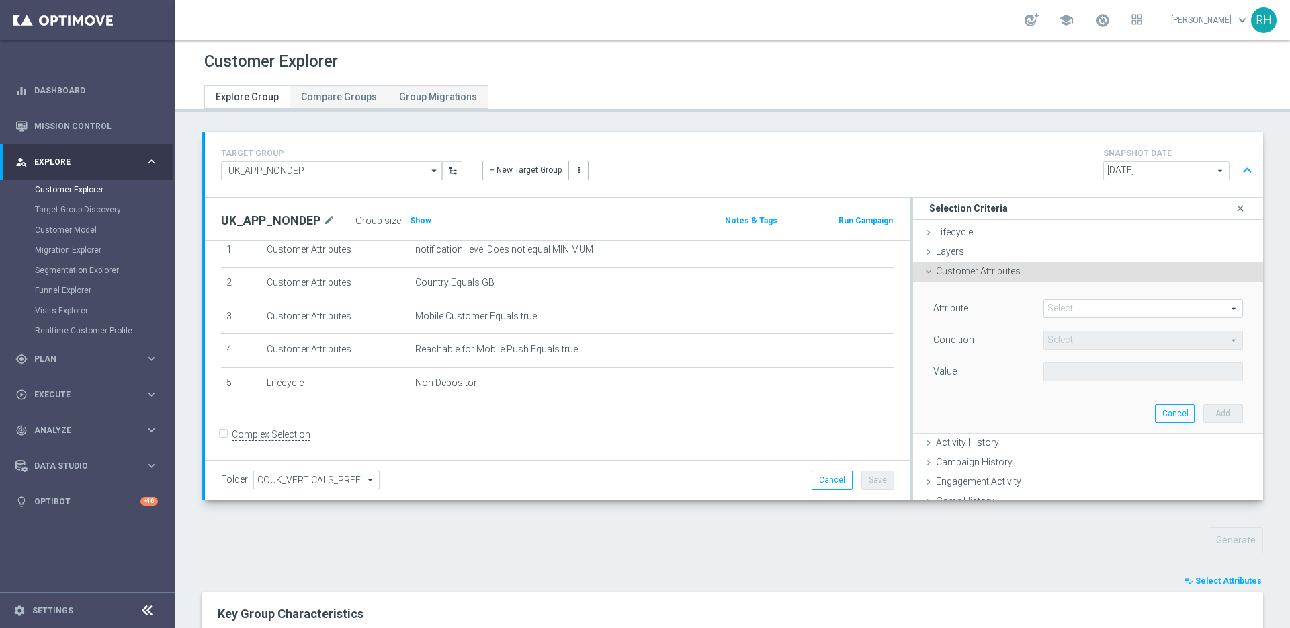
click at [1075, 305] on span at bounding box center [1143, 308] width 198 height 17
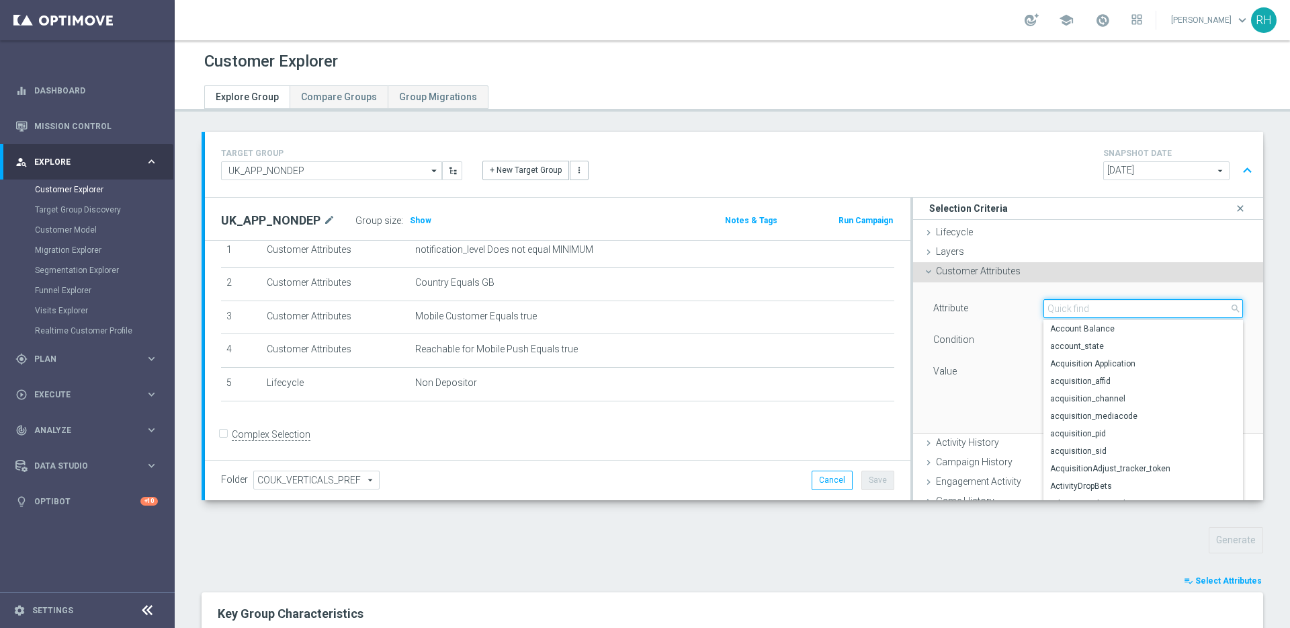
click at [1075, 305] on input "search" at bounding box center [1144, 308] width 200 height 19
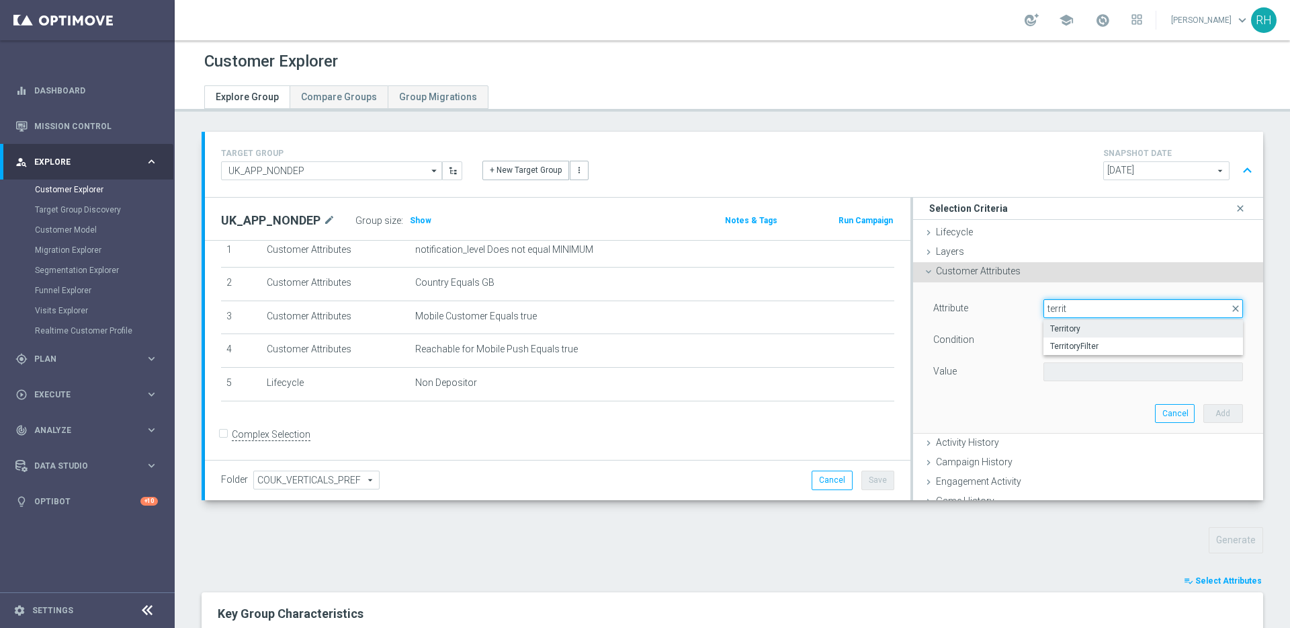
type input "territ"
click at [1075, 328] on span "Territory" at bounding box center [1143, 328] width 186 height 11
type input "Territory"
type input "Equals"
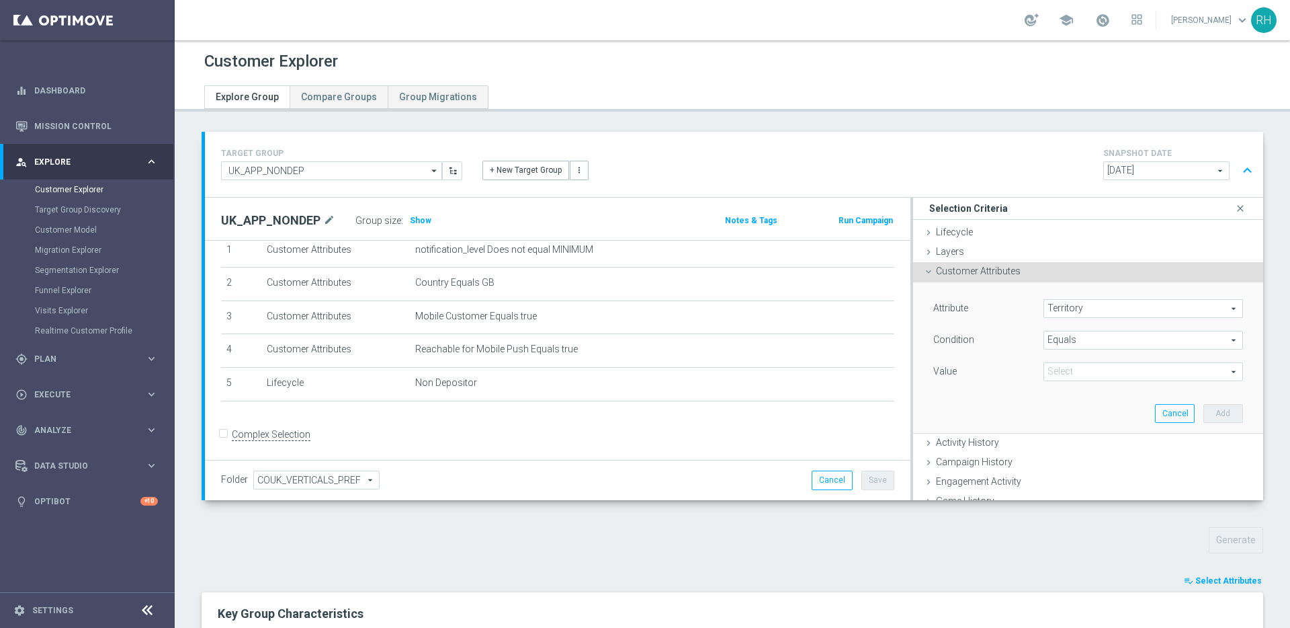
click at [1082, 372] on span at bounding box center [1143, 371] width 198 height 17
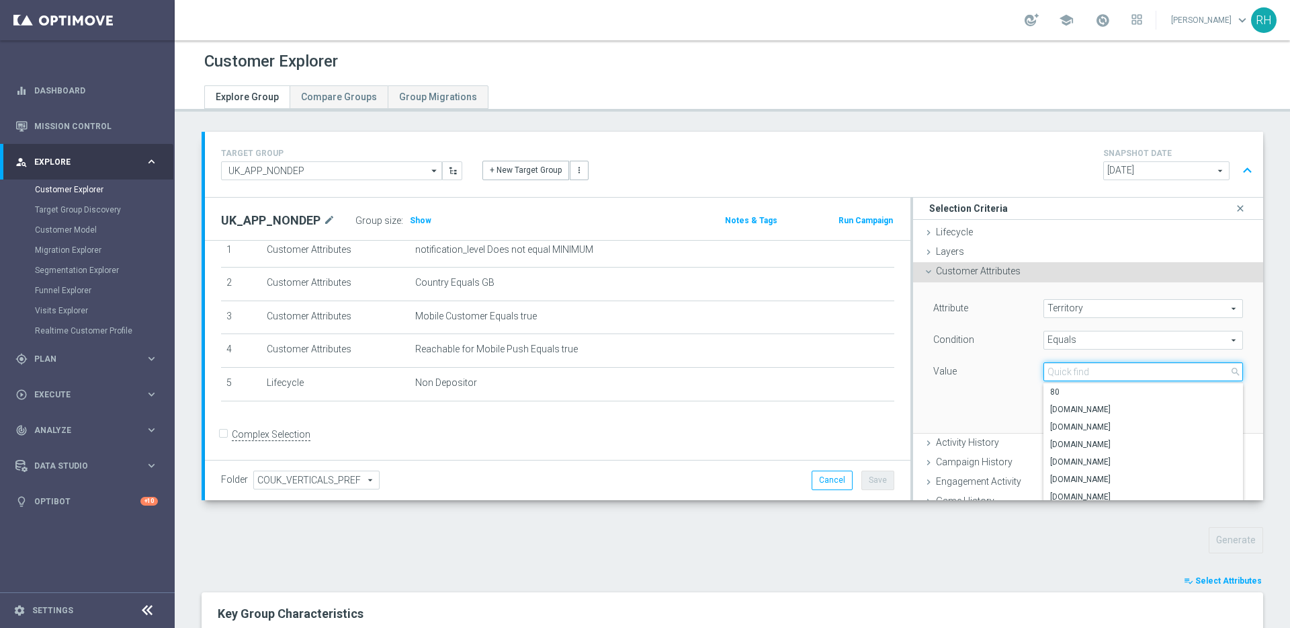
click at [1082, 372] on input "search" at bounding box center [1144, 371] width 200 height 19
type input "uk"
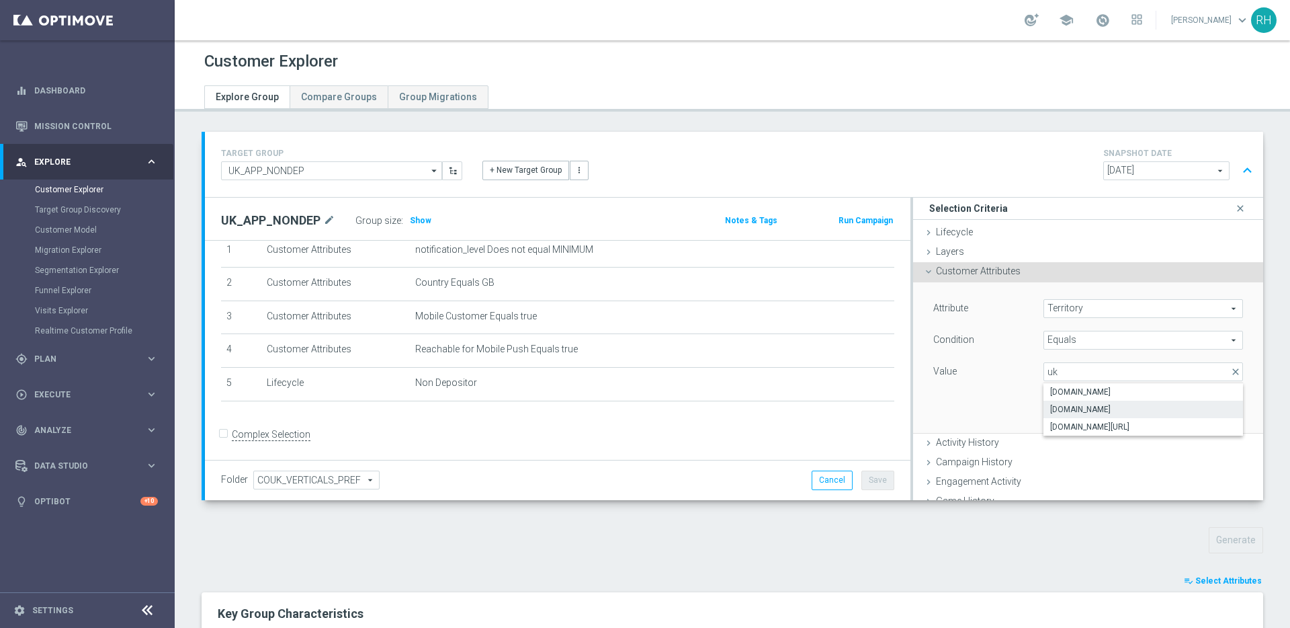
click at [1083, 409] on span "[DOMAIN_NAME]" at bounding box center [1143, 409] width 186 height 11
type input "[DOMAIN_NAME]"
click at [1204, 408] on button "Add" at bounding box center [1224, 413] width 40 height 19
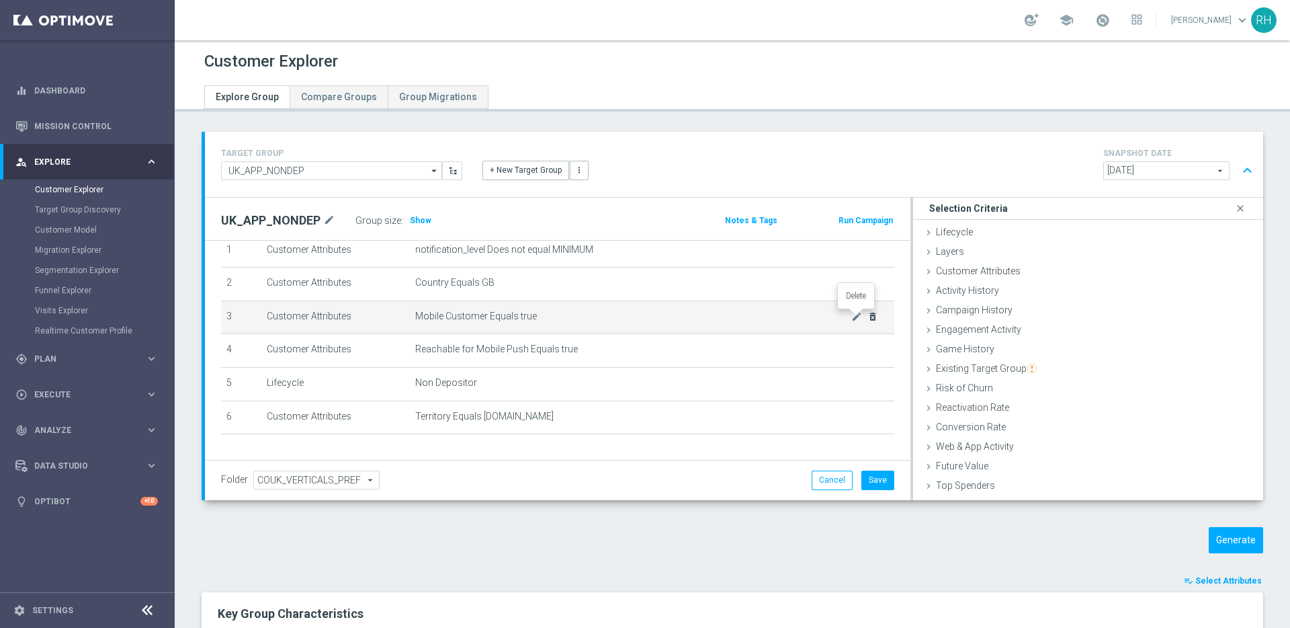
click at [868, 313] on icon "delete_forever" at bounding box center [873, 316] width 11 height 11
click at [868, 316] on icon "delete_forever" at bounding box center [873, 316] width 11 height 11
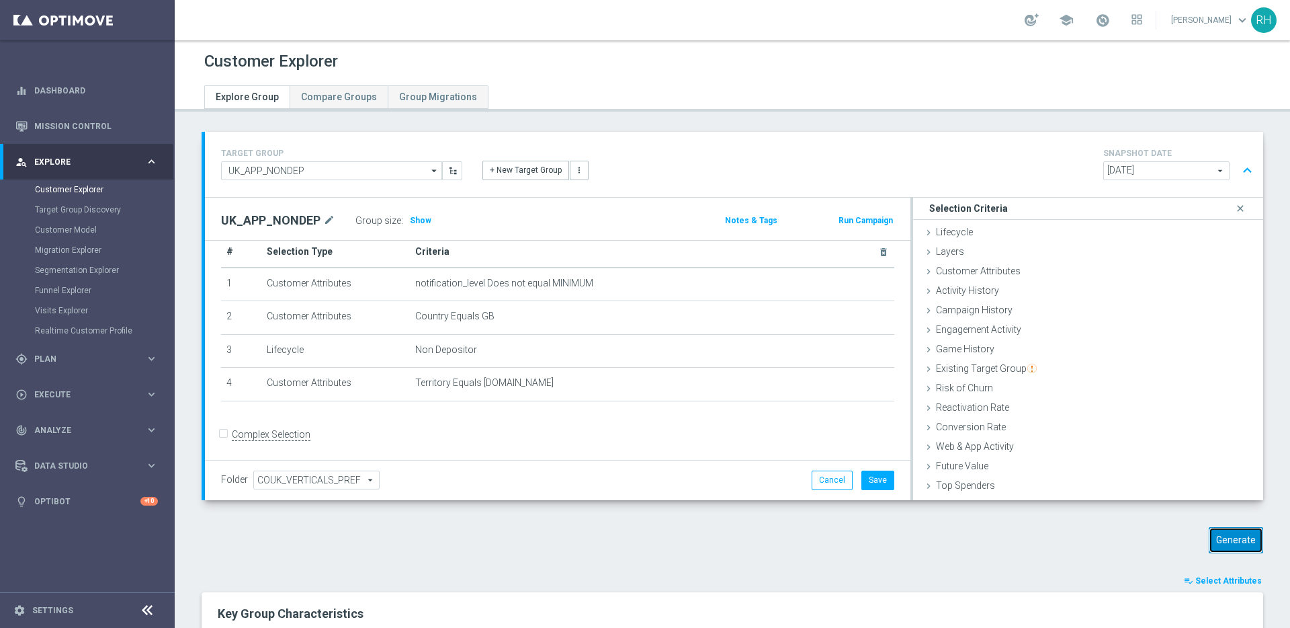
click at [1239, 550] on button "Generate" at bounding box center [1236, 540] width 54 height 26
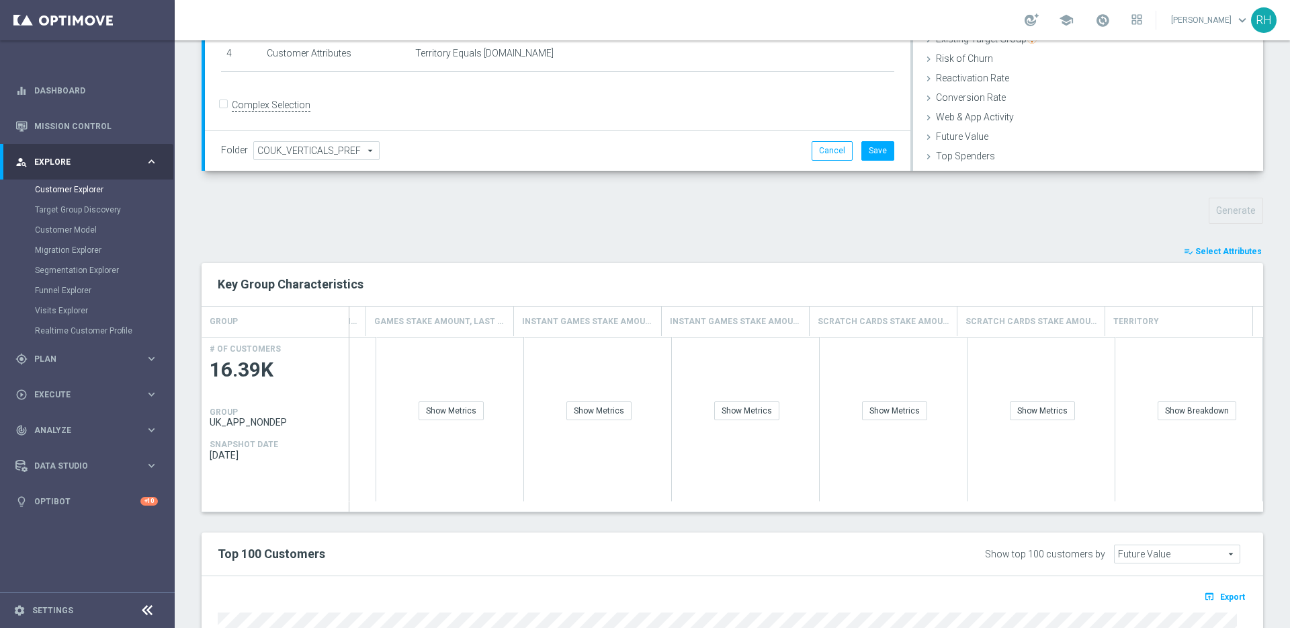
scroll to position [28, 0]
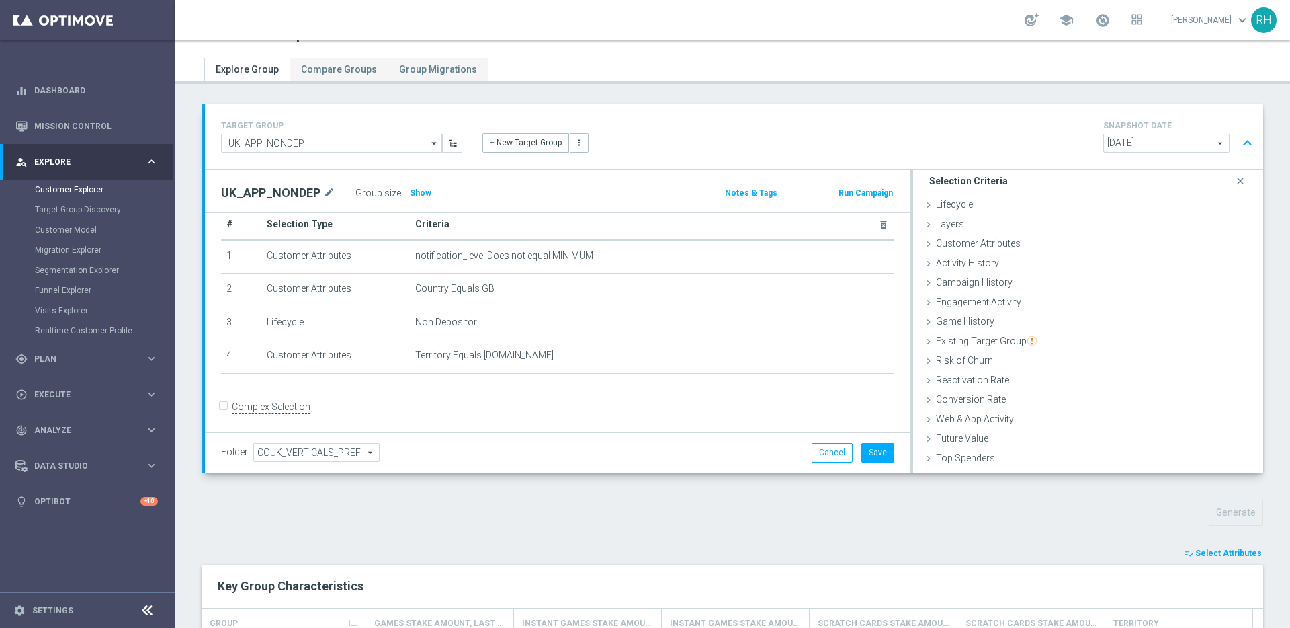
click at [744, 446] on div "Folder COUK_VERTICALS_PREF COUK_VERTICALS_PREF arrow_drop_down search Cancel Sa…" at bounding box center [557, 452] width 673 height 19
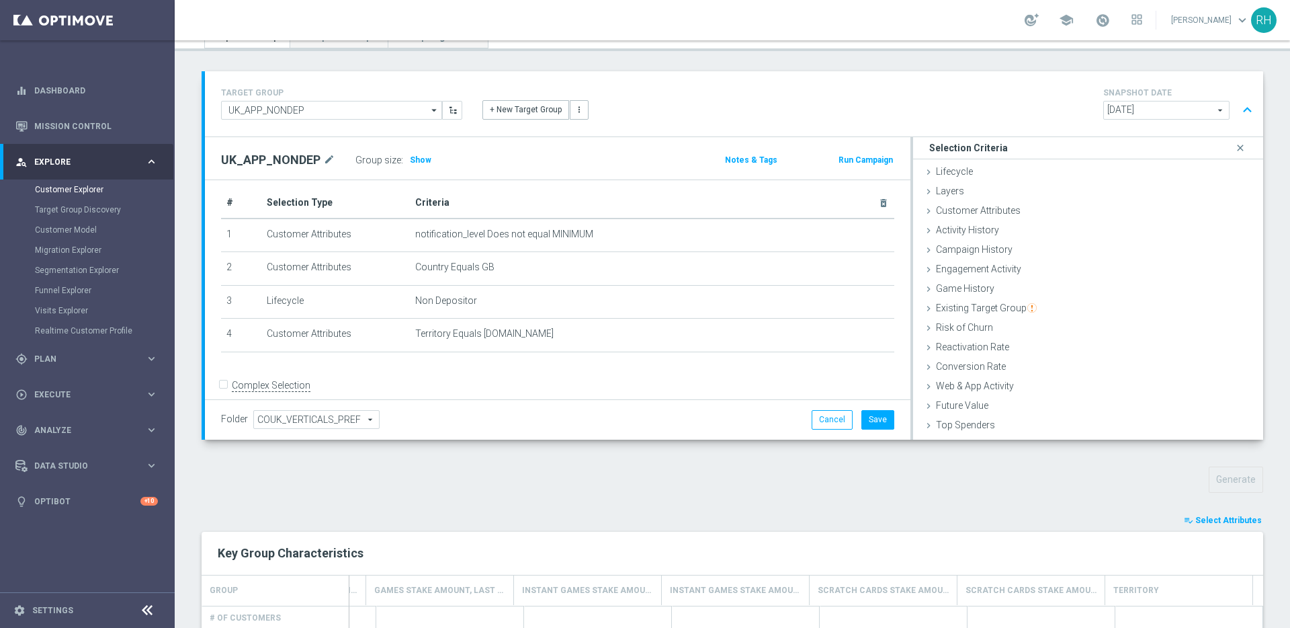
scroll to position [0, 0]
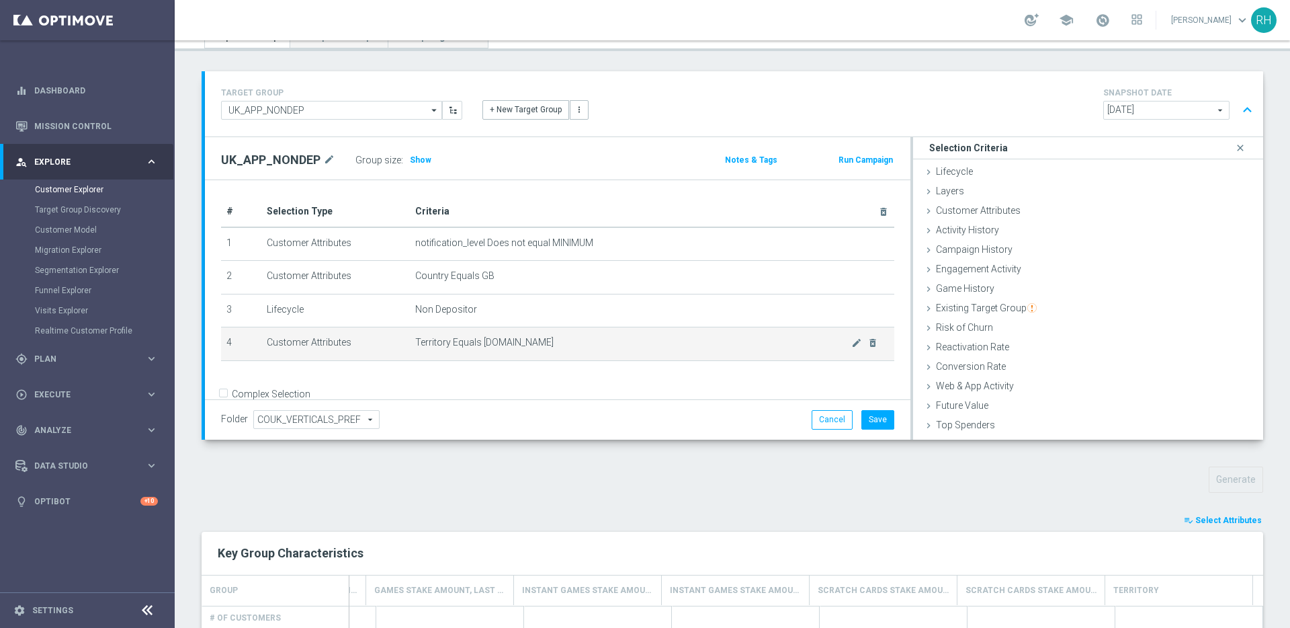
click at [658, 360] on td "Territory Equals www.lottoland.co.uk mode_edit delete_forever" at bounding box center [652, 344] width 485 height 34
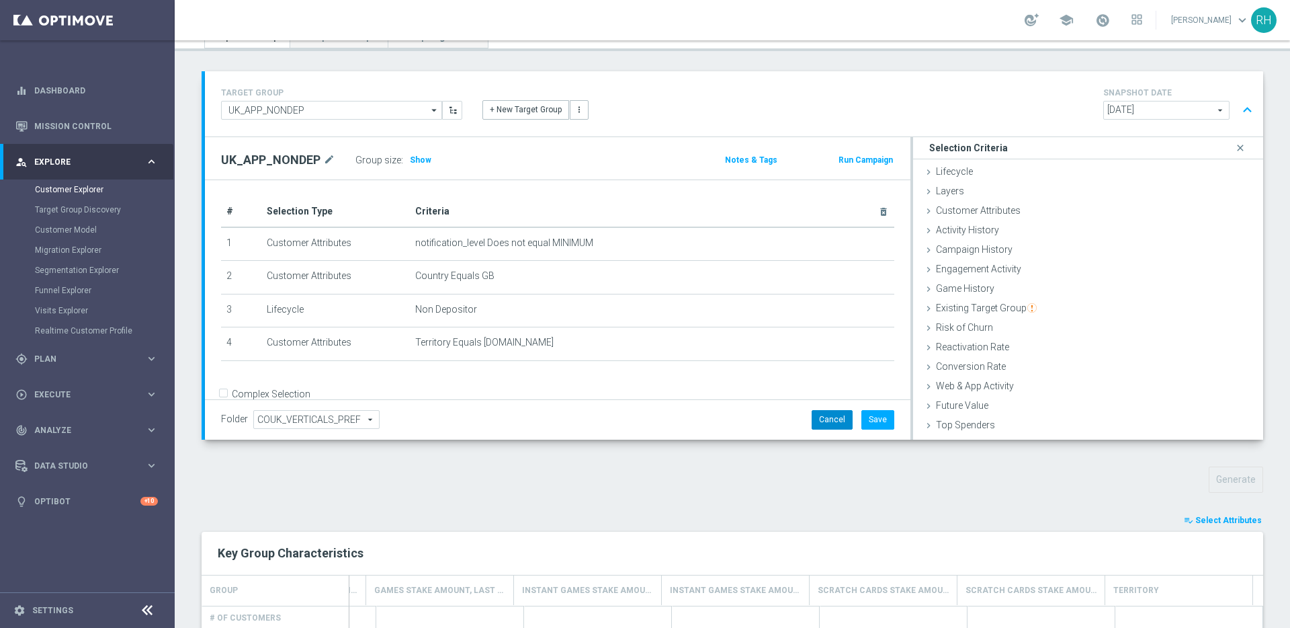
click at [835, 413] on button "Cancel" at bounding box center [832, 419] width 41 height 19
